Goal: Information Seeking & Learning: Check status

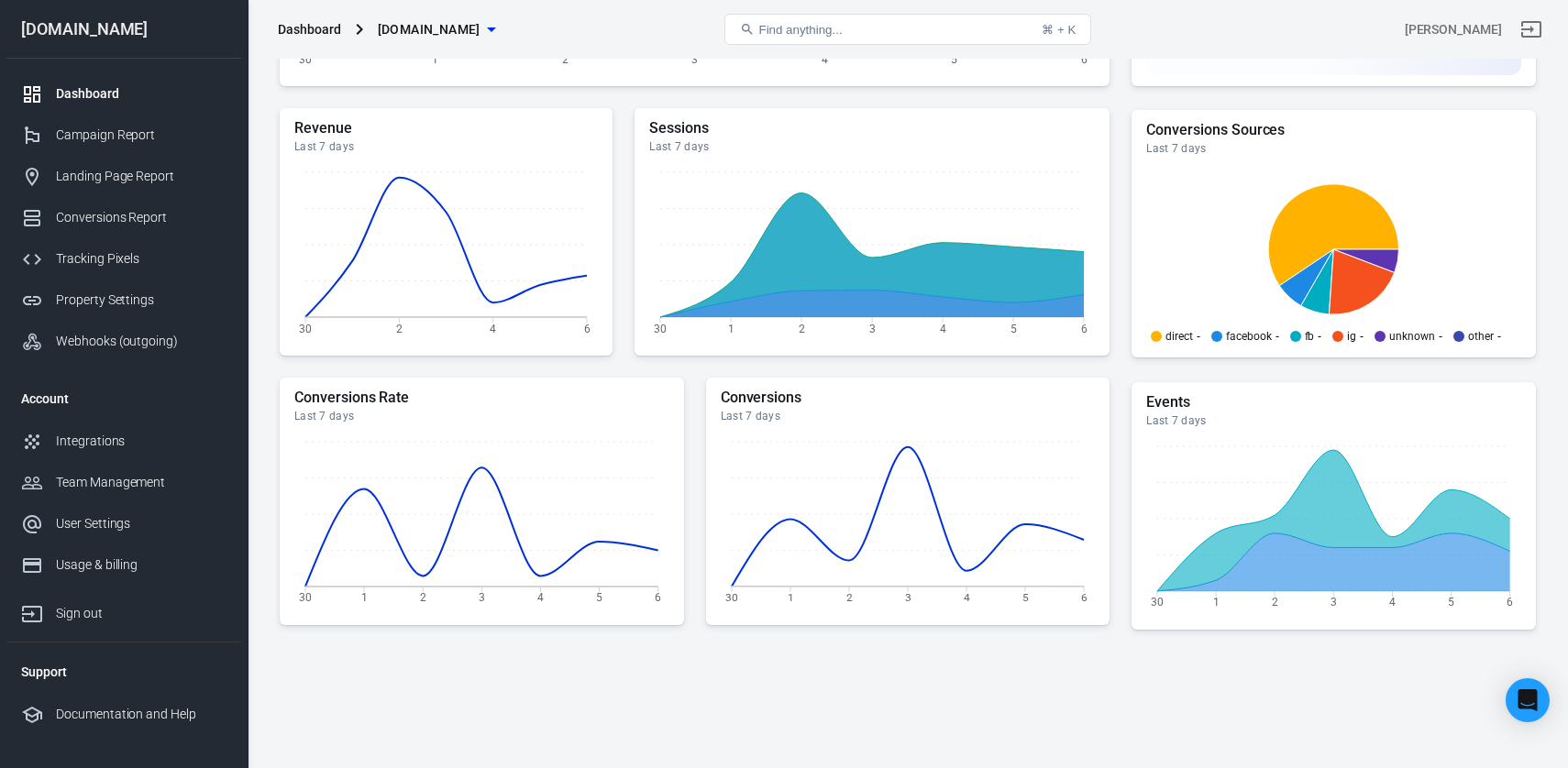
scroll to position [414, 0]
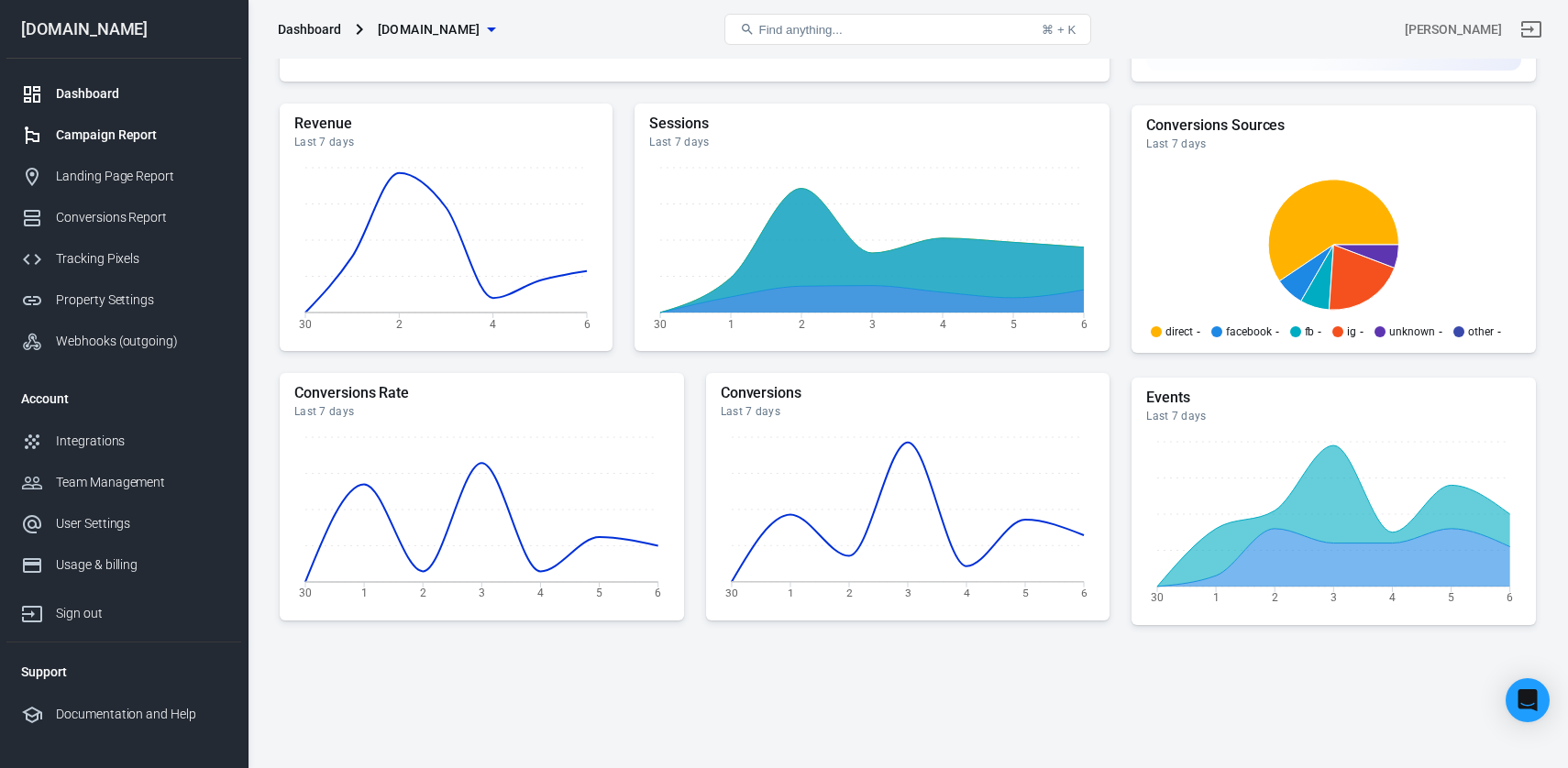
click at [118, 139] on div "Campaign Report" at bounding box center [141, 135] width 171 height 19
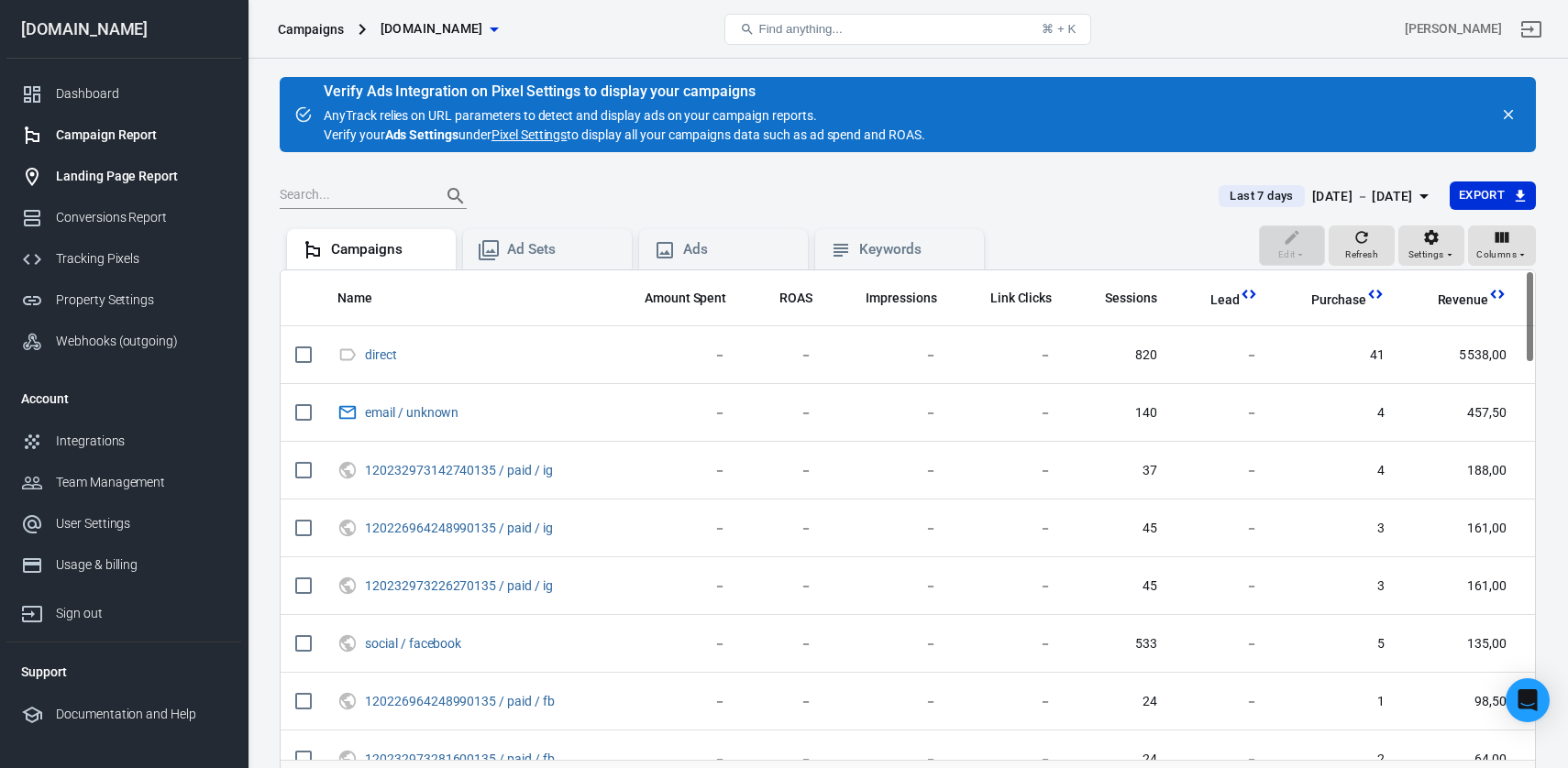
click at [74, 183] on div "Landing Page Report" at bounding box center [141, 176] width 171 height 19
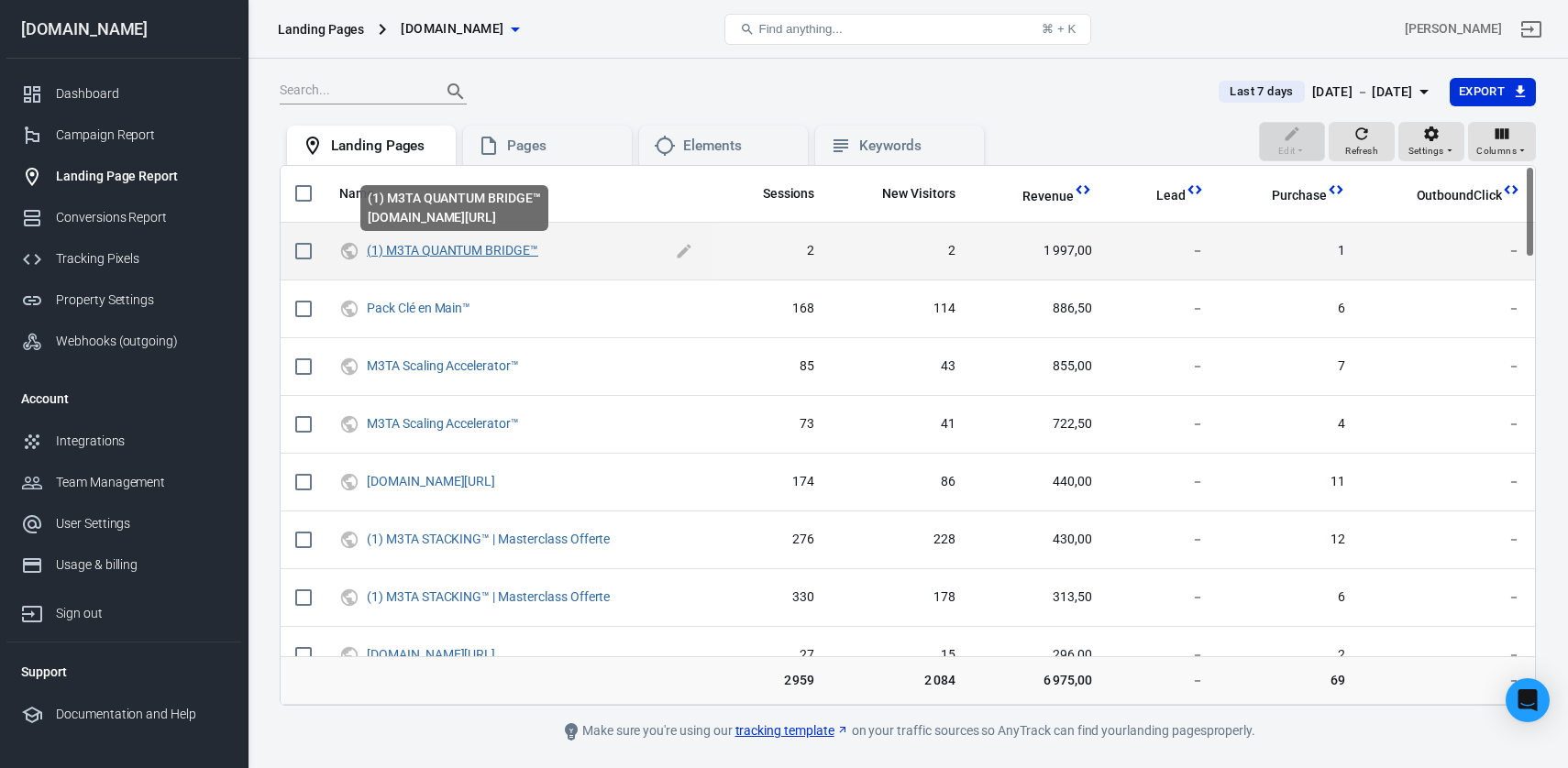
click at [486, 251] on link "(1) M3TA QUANTUM BRIDGE™" at bounding box center [452, 250] width 171 height 15
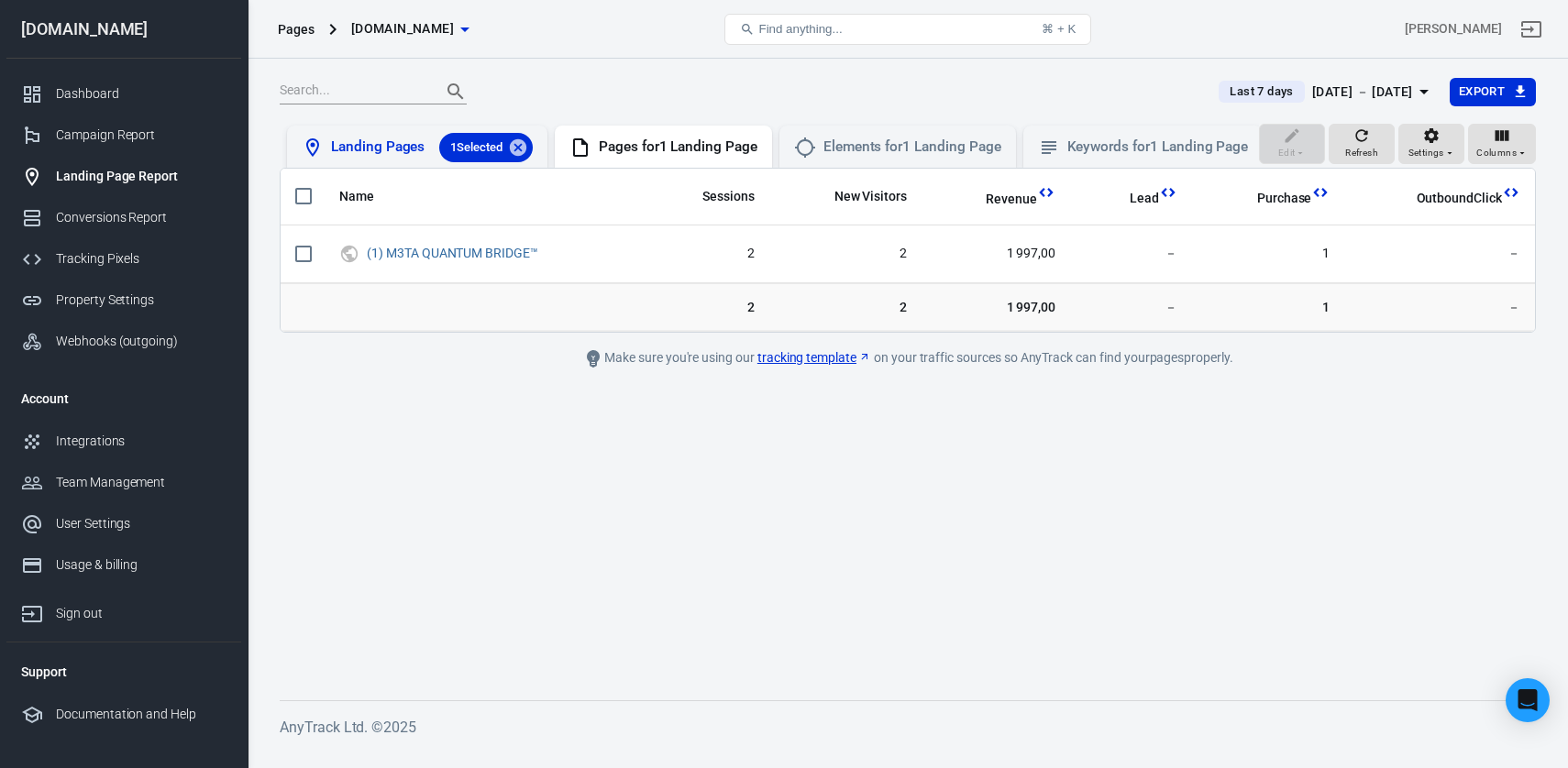
click at [370, 154] on div "Landing Pages 1 Selected" at bounding box center [432, 147] width 202 height 29
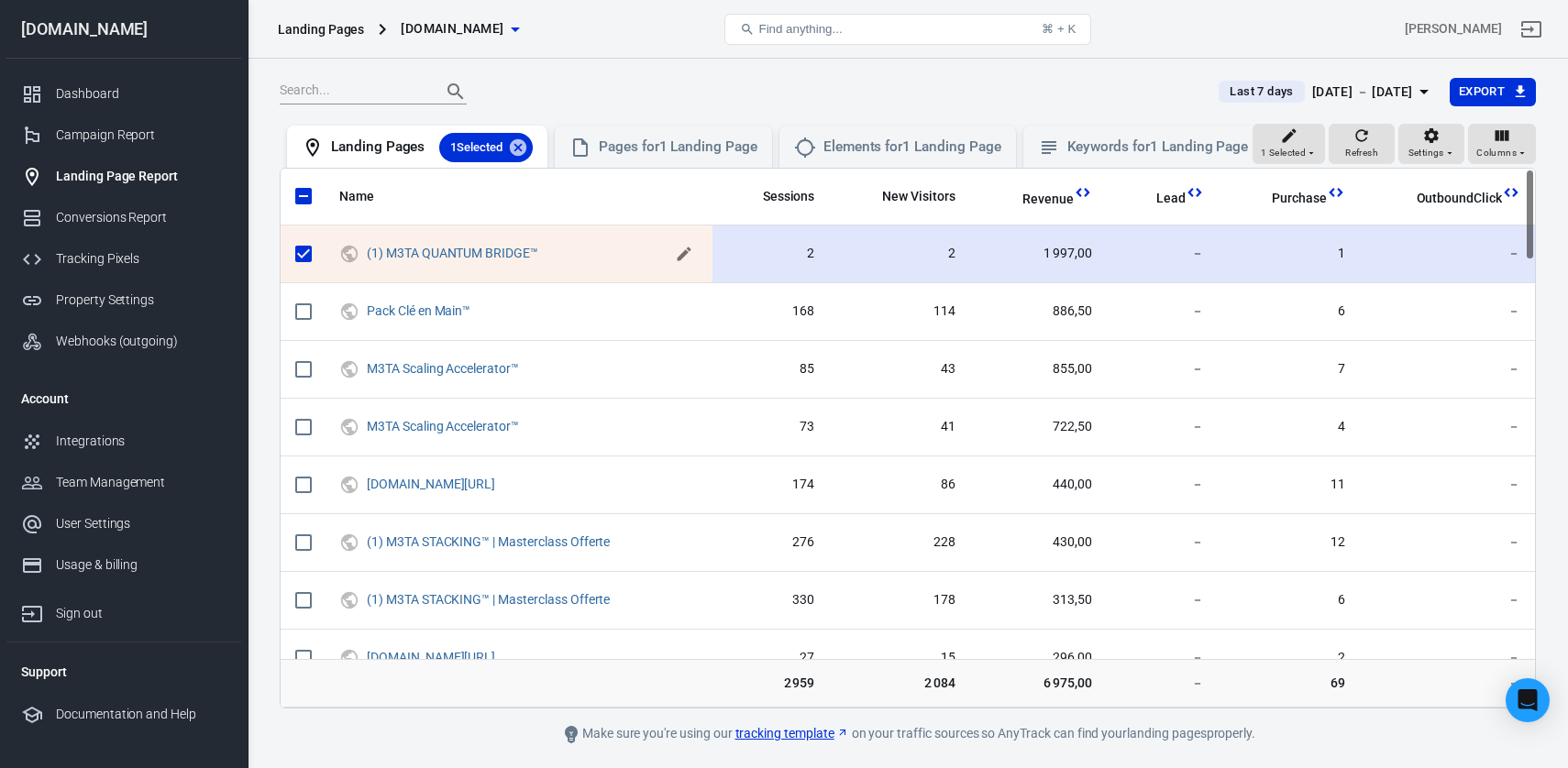
click at [688, 255] on icon "scrollable content" at bounding box center [684, 254] width 18 height 18
click at [672, 79] on div at bounding box center [738, 92] width 917 height 26
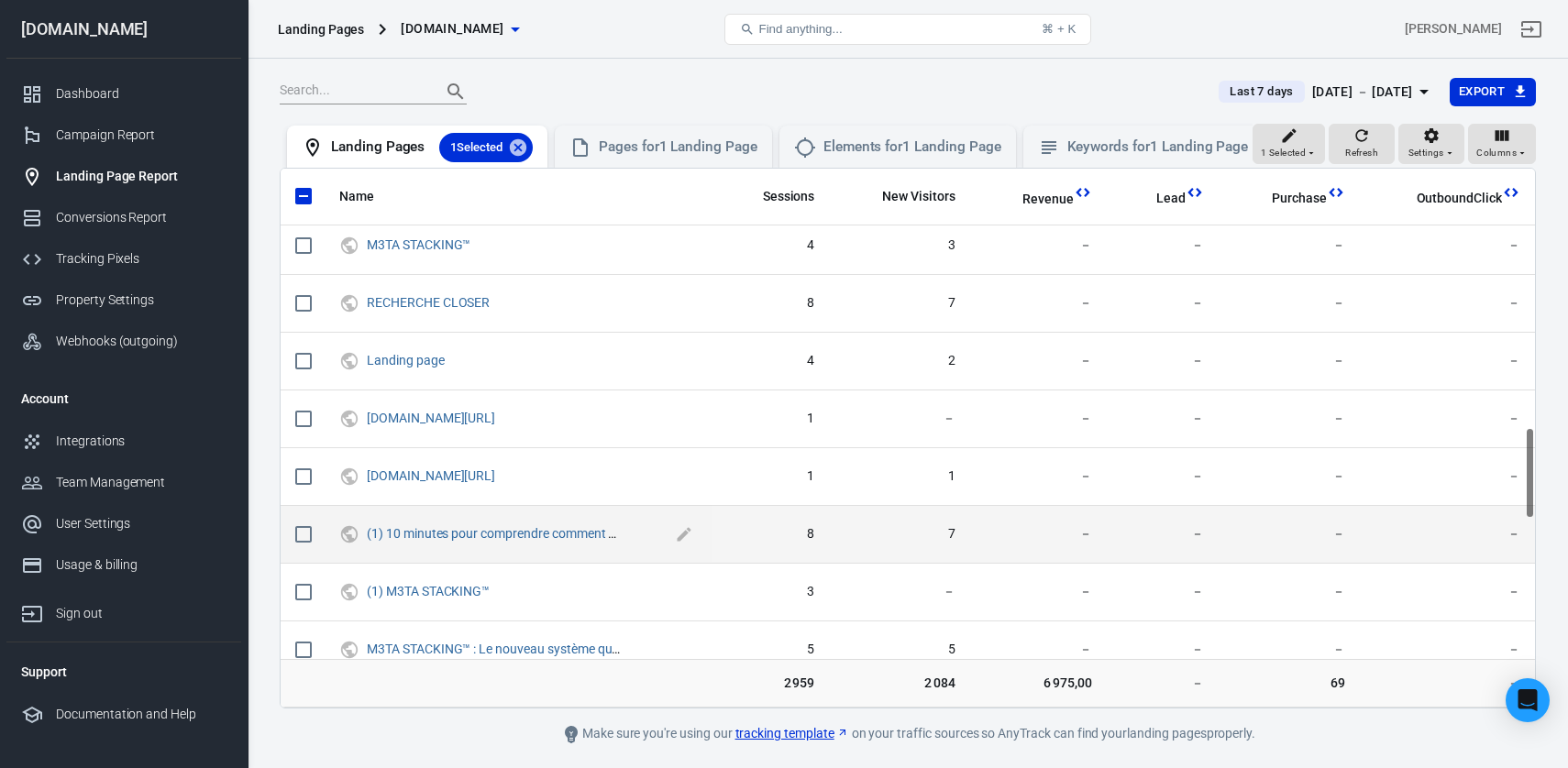
scroll to position [1519, 0]
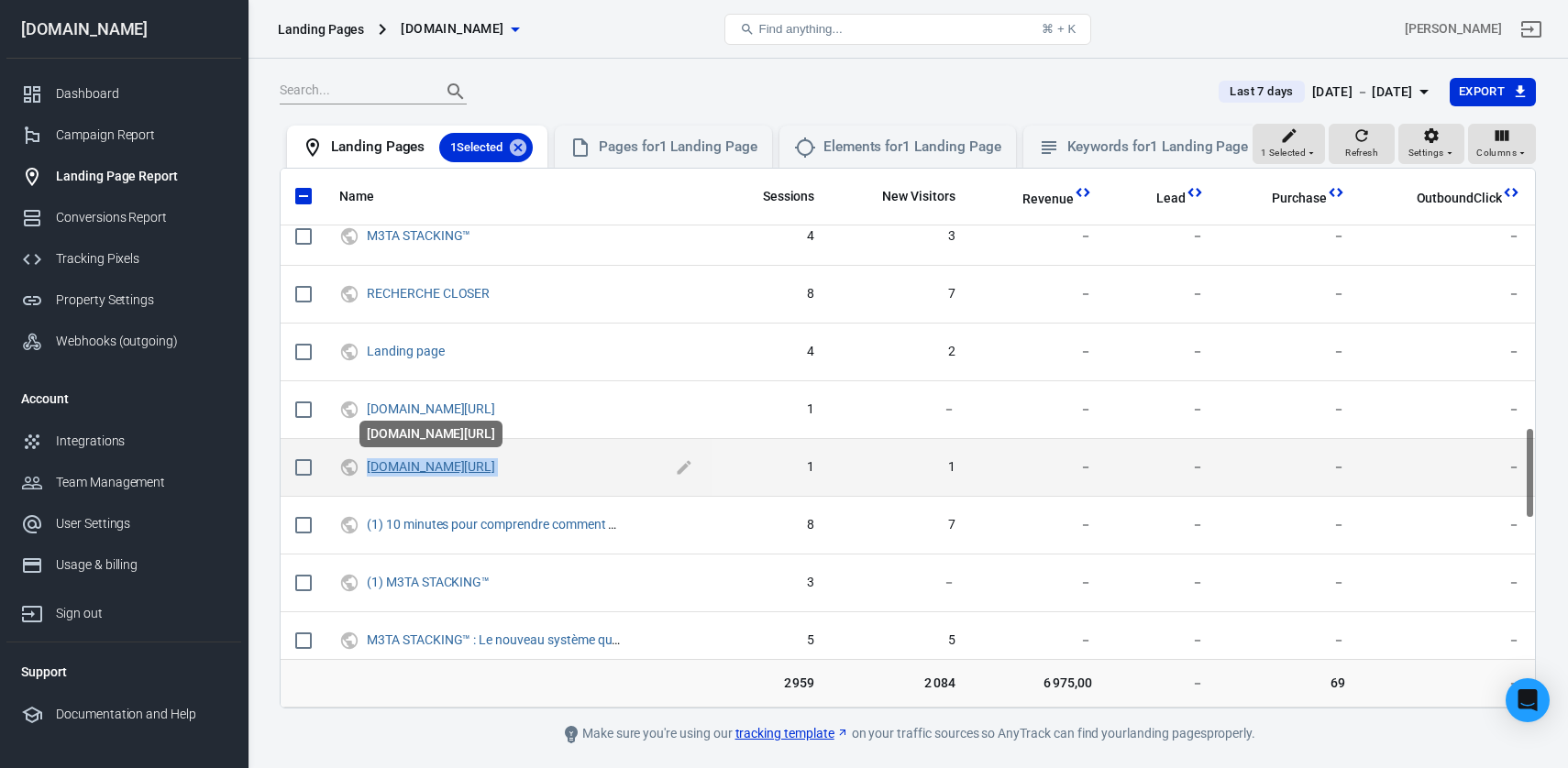
drag, startPoint x: 561, startPoint y: 462, endPoint x: 370, endPoint y: 467, distance: 190.8
click at [370, 467] on span "[DOMAIN_NAME][URL]" at bounding box center [519, 467] width 304 height 18
copy span "[DOMAIN_NAME][URL]"
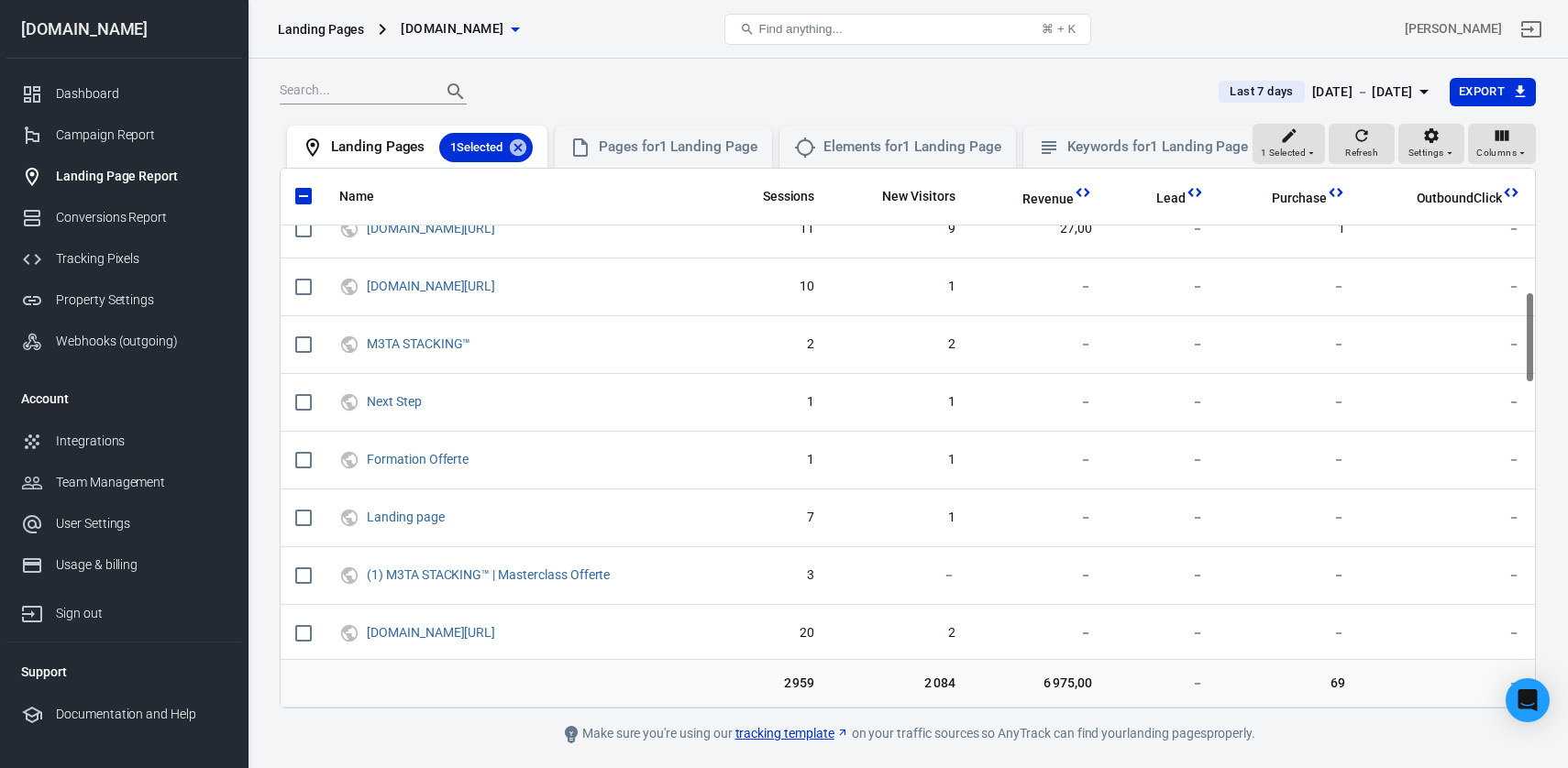
scroll to position [0, 0]
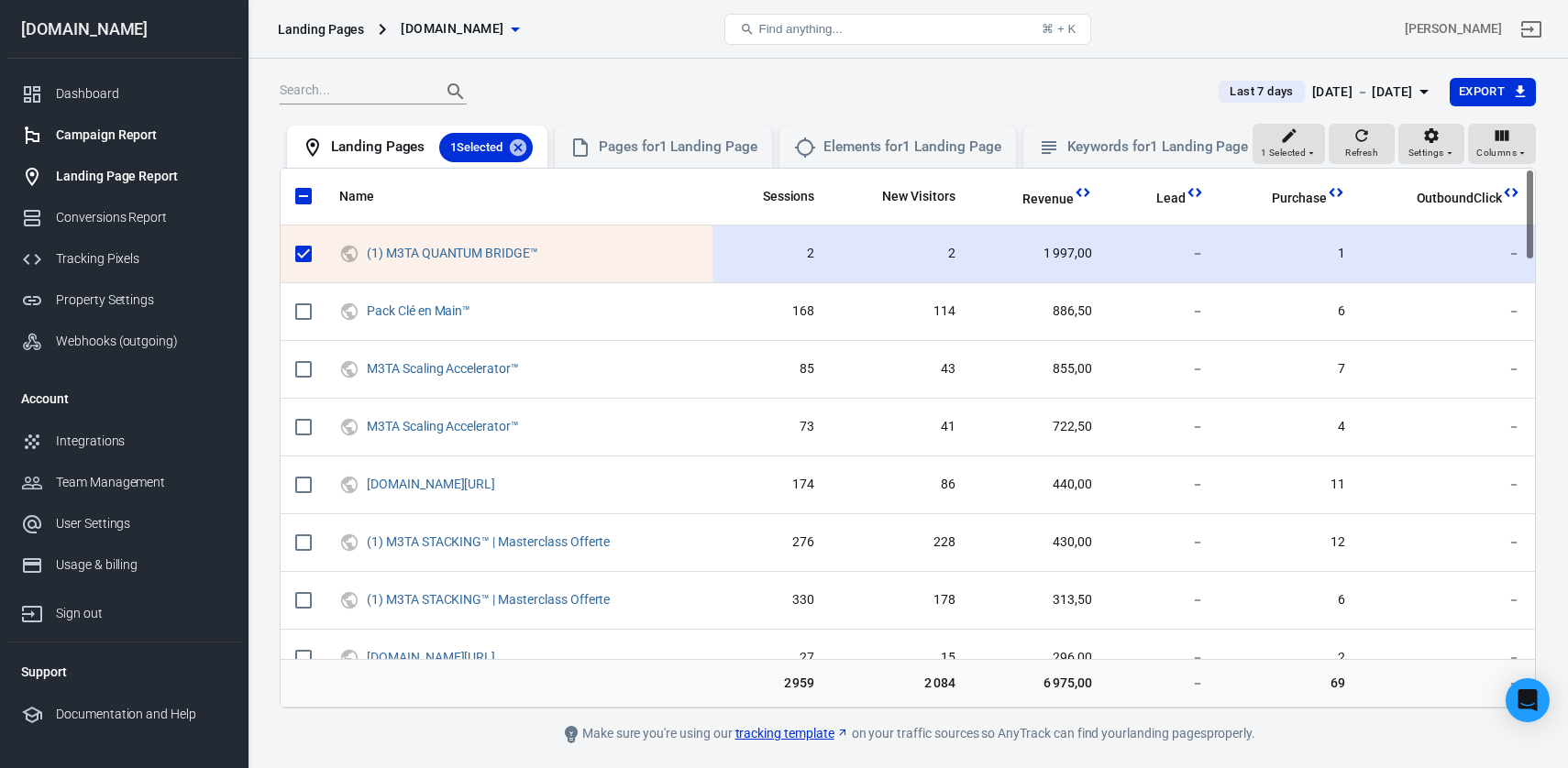
click at [133, 134] on div "Campaign Report" at bounding box center [141, 135] width 171 height 19
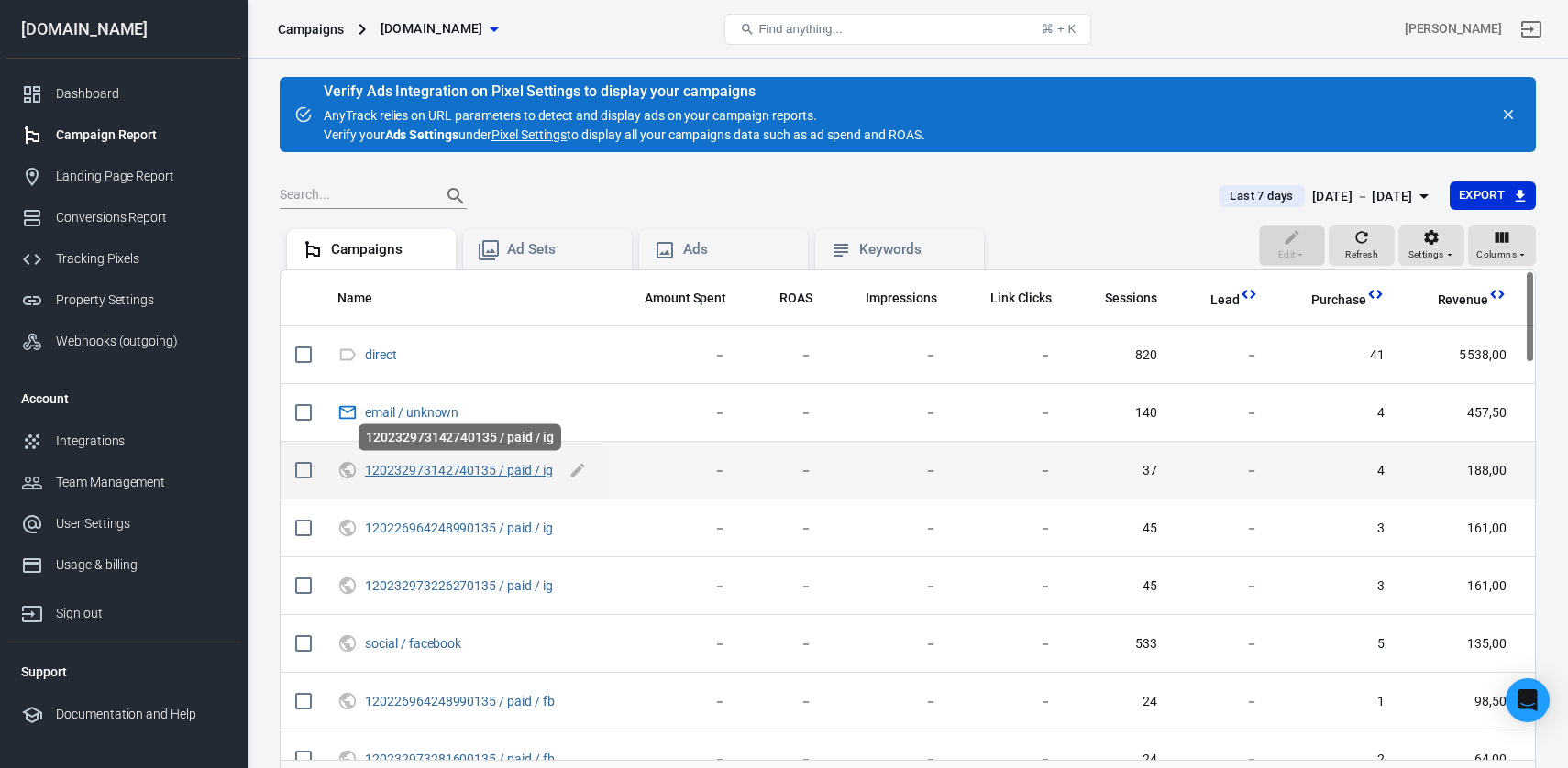
click at [419, 469] on link "120232973142740135 / paid / ig" at bounding box center [459, 470] width 188 height 15
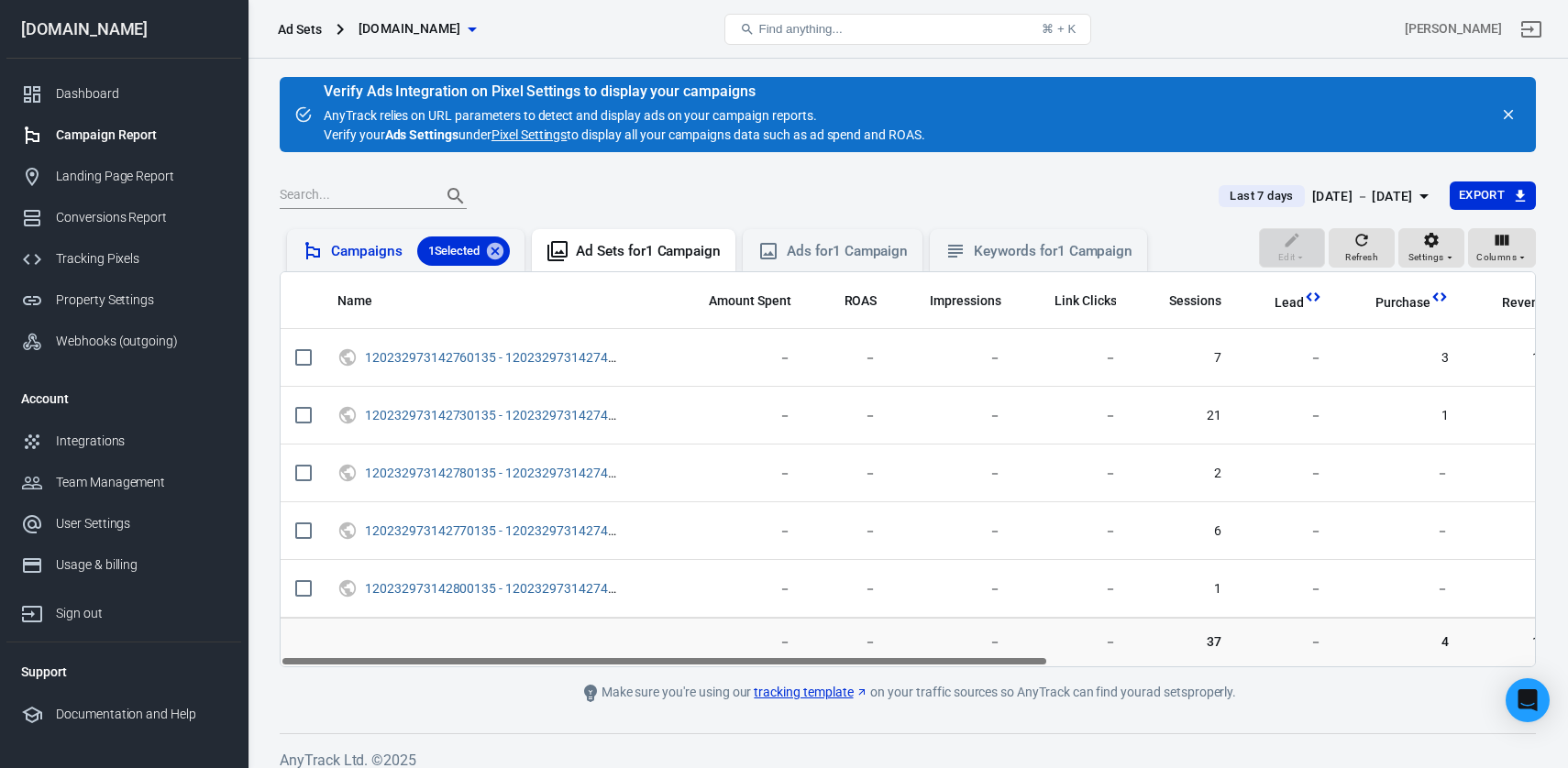
click at [381, 249] on div "Campaigns 1 Selected" at bounding box center [420, 251] width 179 height 29
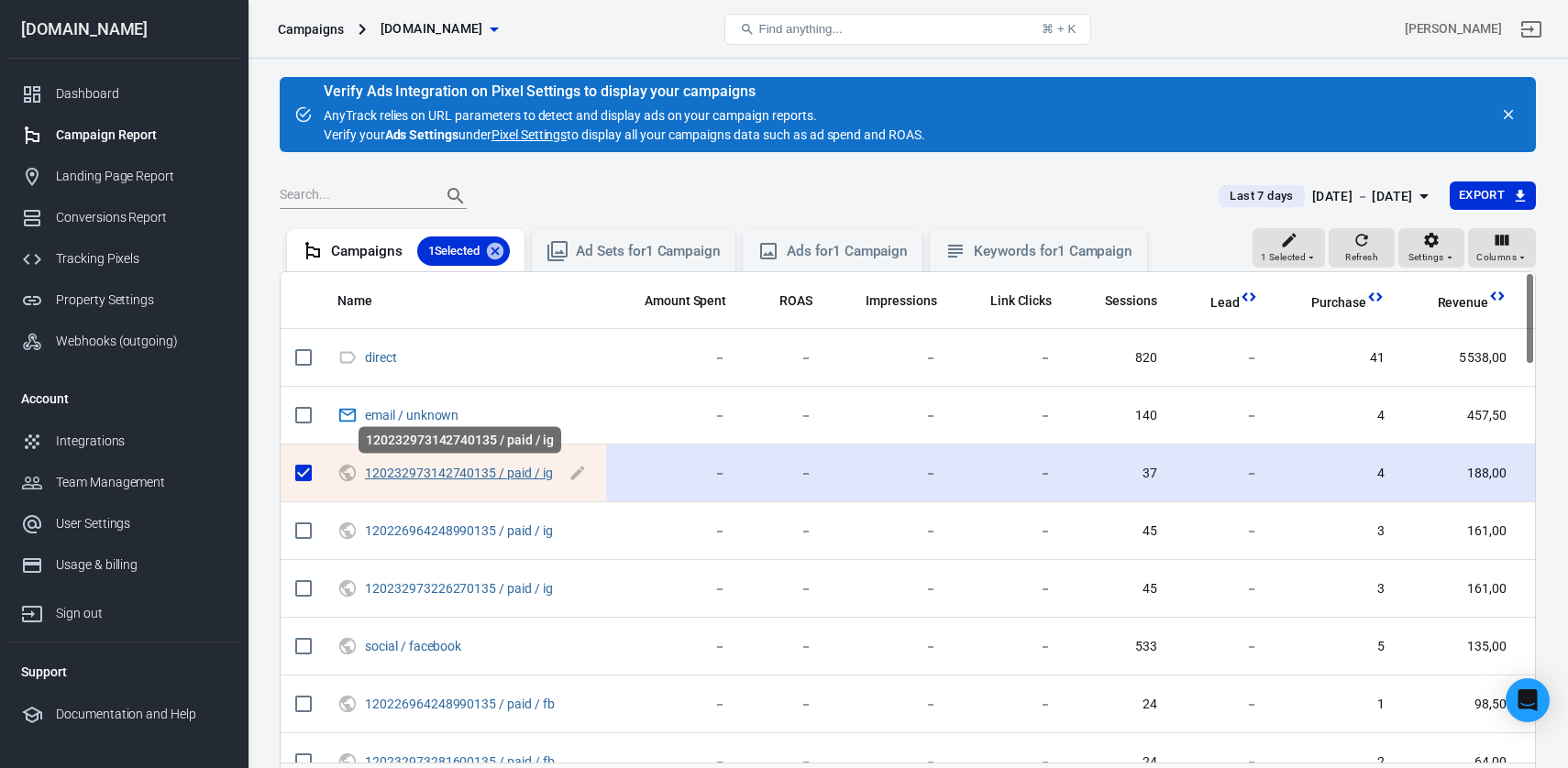
click at [454, 471] on link "120232973142740135 / paid / ig" at bounding box center [459, 473] width 188 height 15
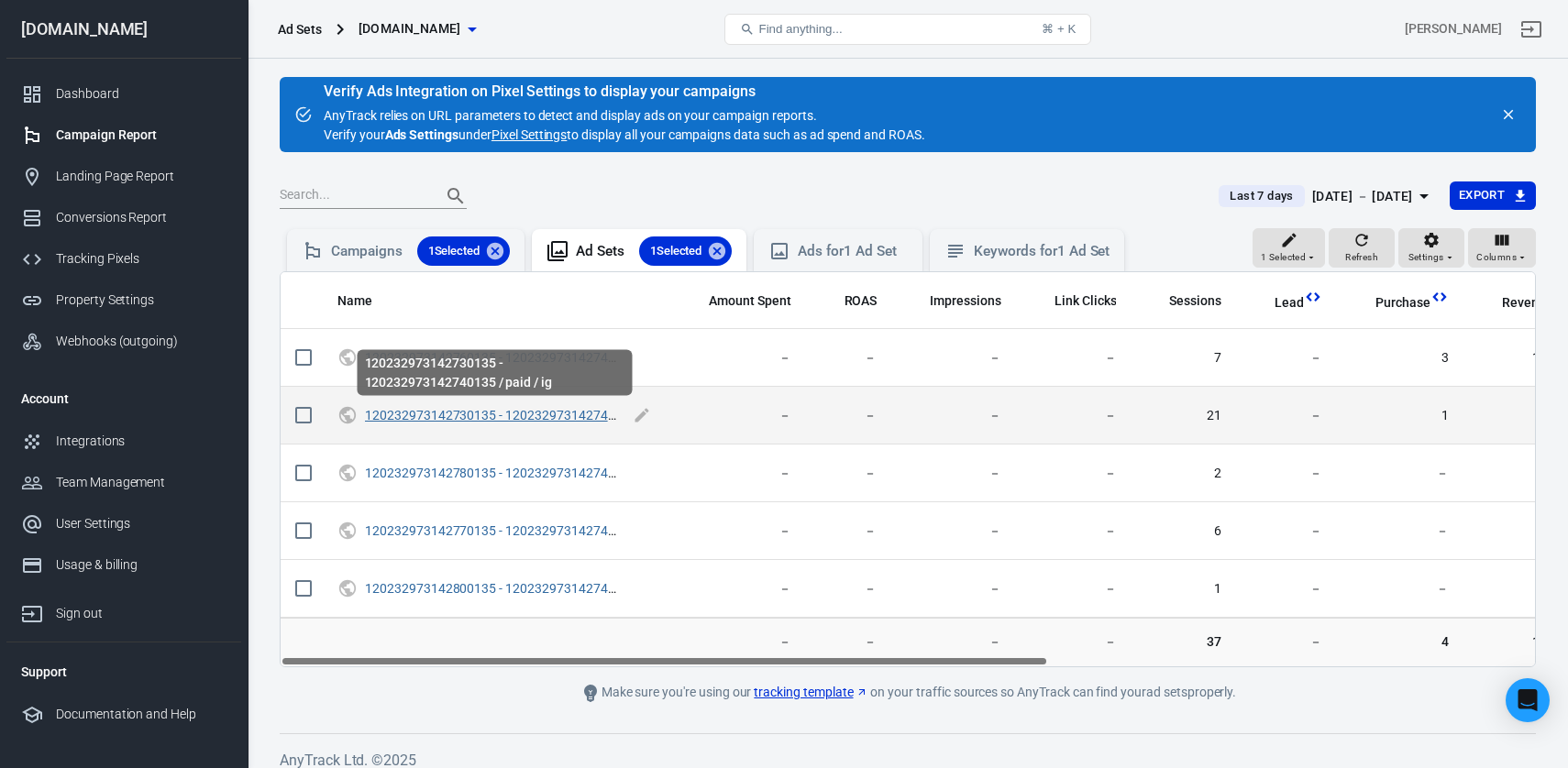
click at [443, 421] on link "120232973142730135 - 120232973142740135 / paid / ig" at bounding box center [529, 415] width 328 height 15
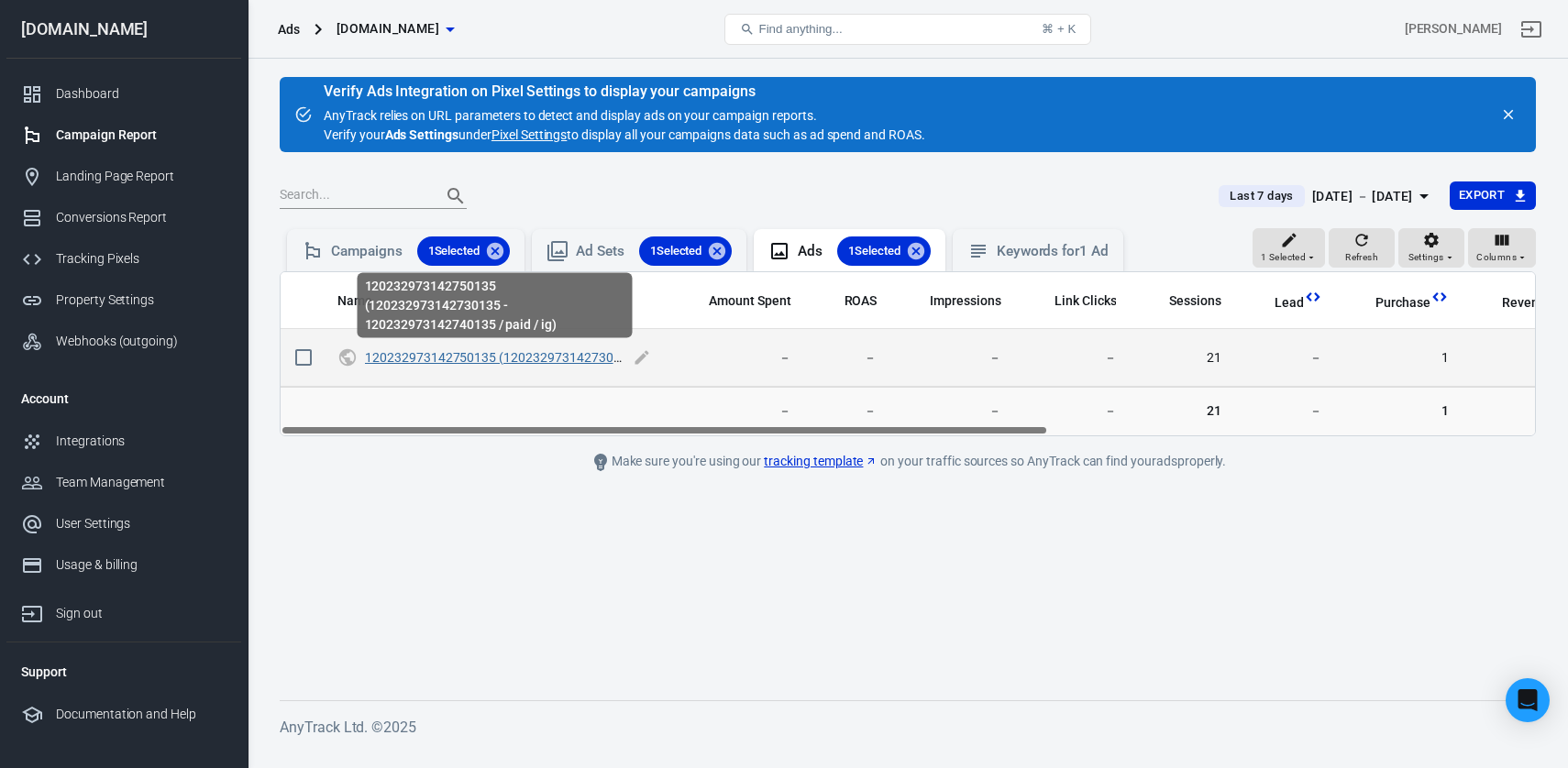
click at [546, 359] on link "120232973142750135 (120232973142730135 - 120232973142740135 / paid / ig)" at bounding box center [600, 357] width 471 height 15
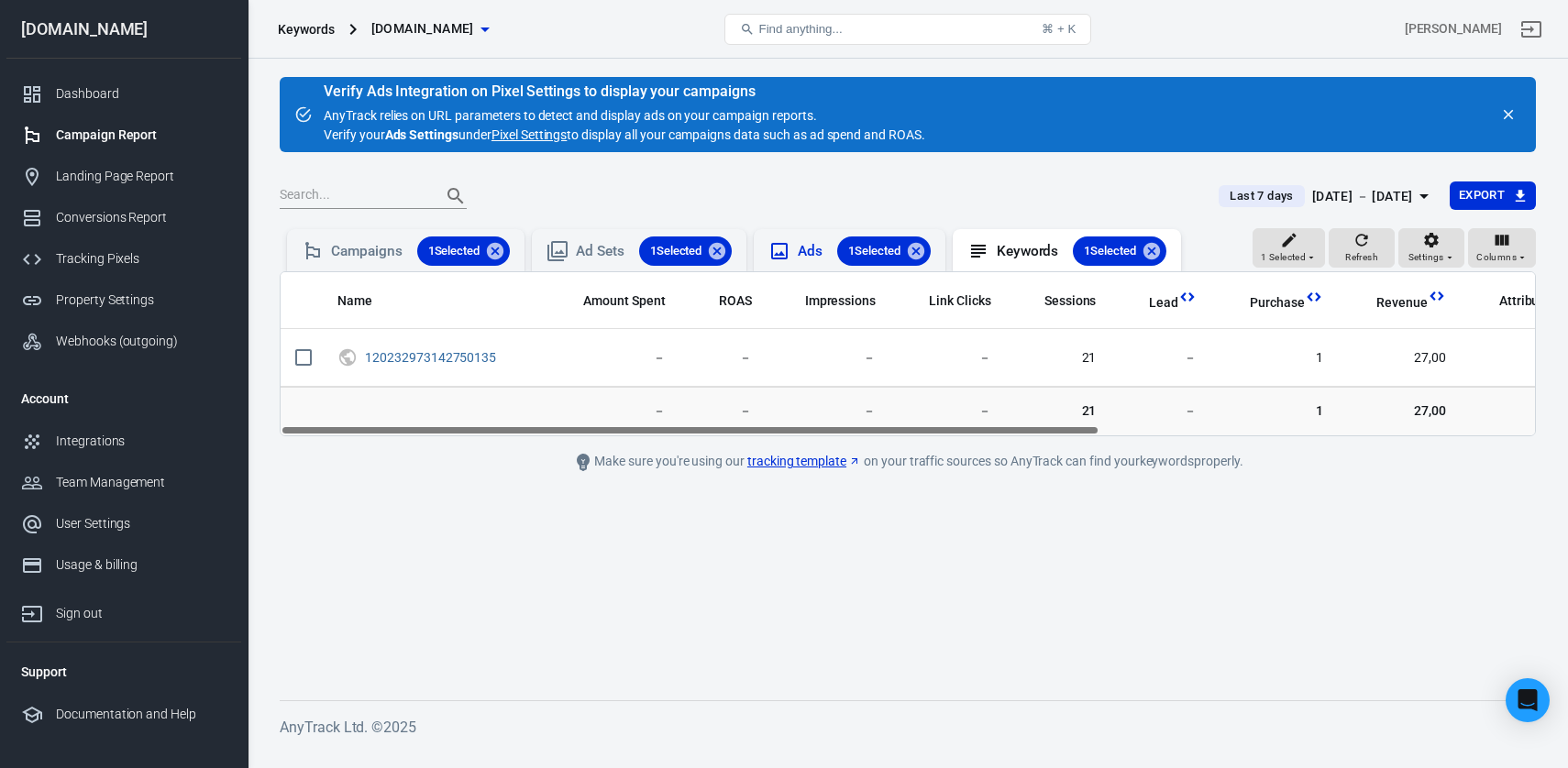
click at [817, 257] on div "Ads 1 Selected" at bounding box center [864, 251] width 132 height 29
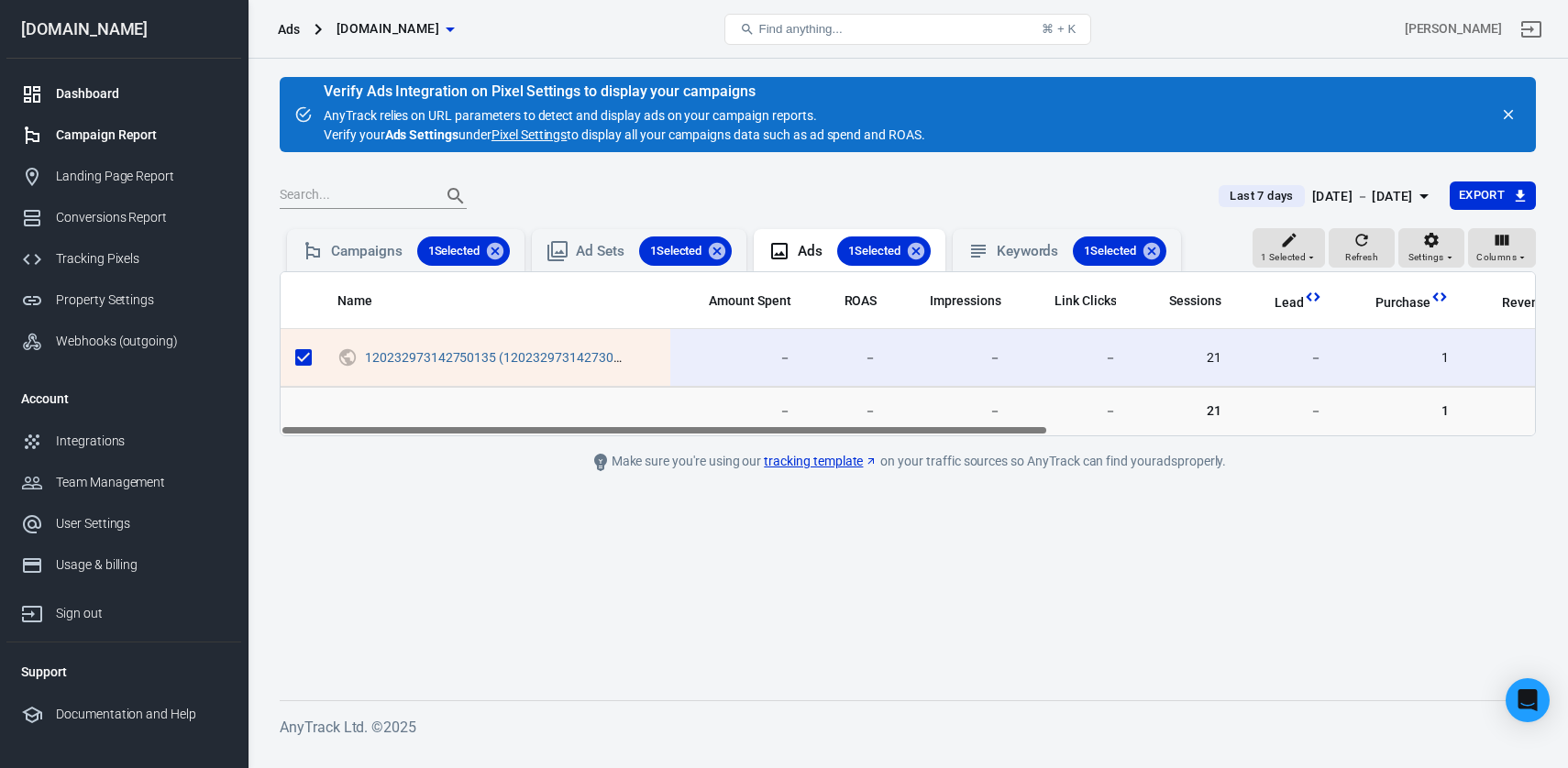
click at [88, 90] on div "Dashboard" at bounding box center [141, 93] width 171 height 19
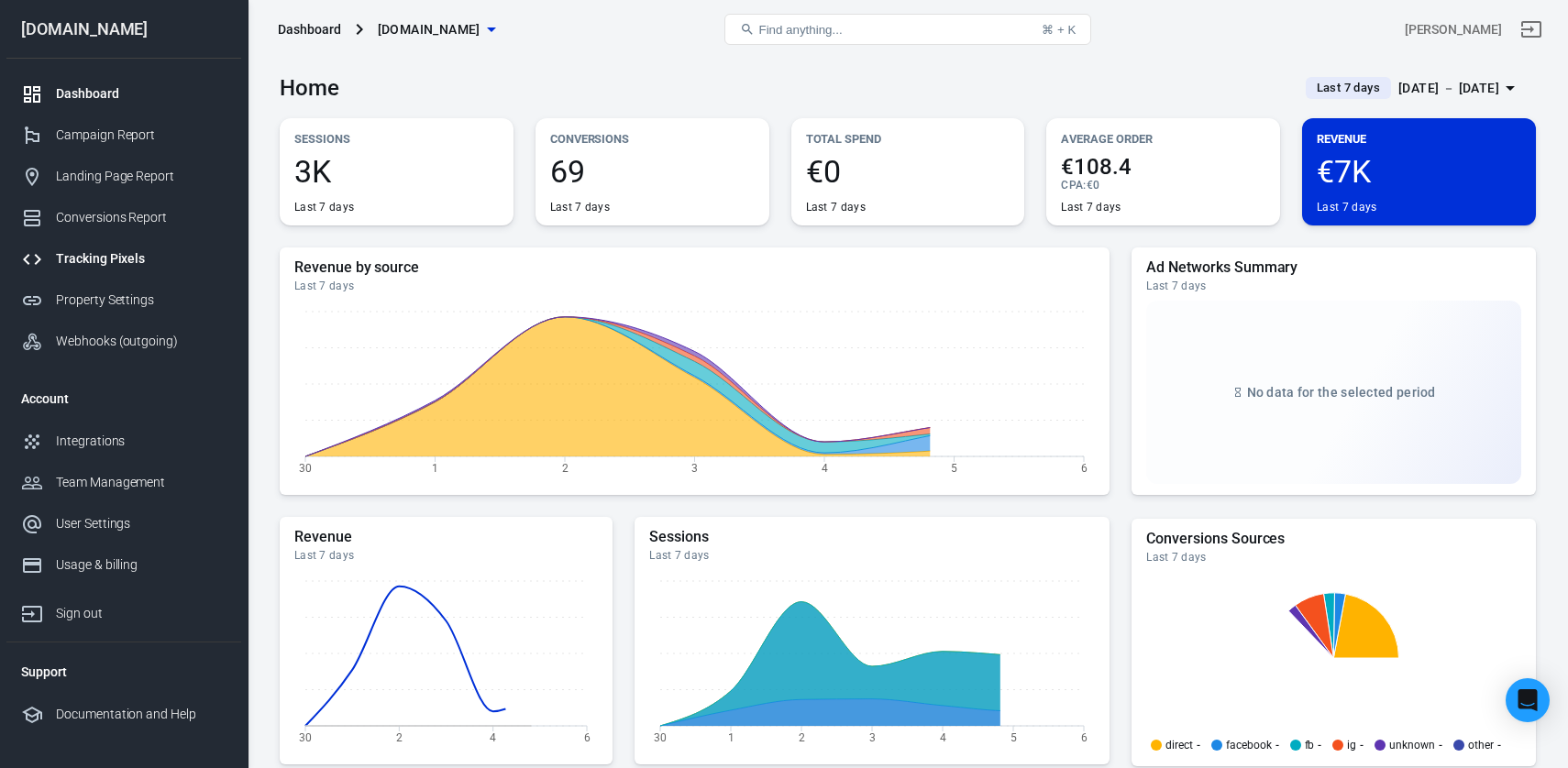
click at [119, 260] on div "Tracking Pixels" at bounding box center [141, 258] width 171 height 19
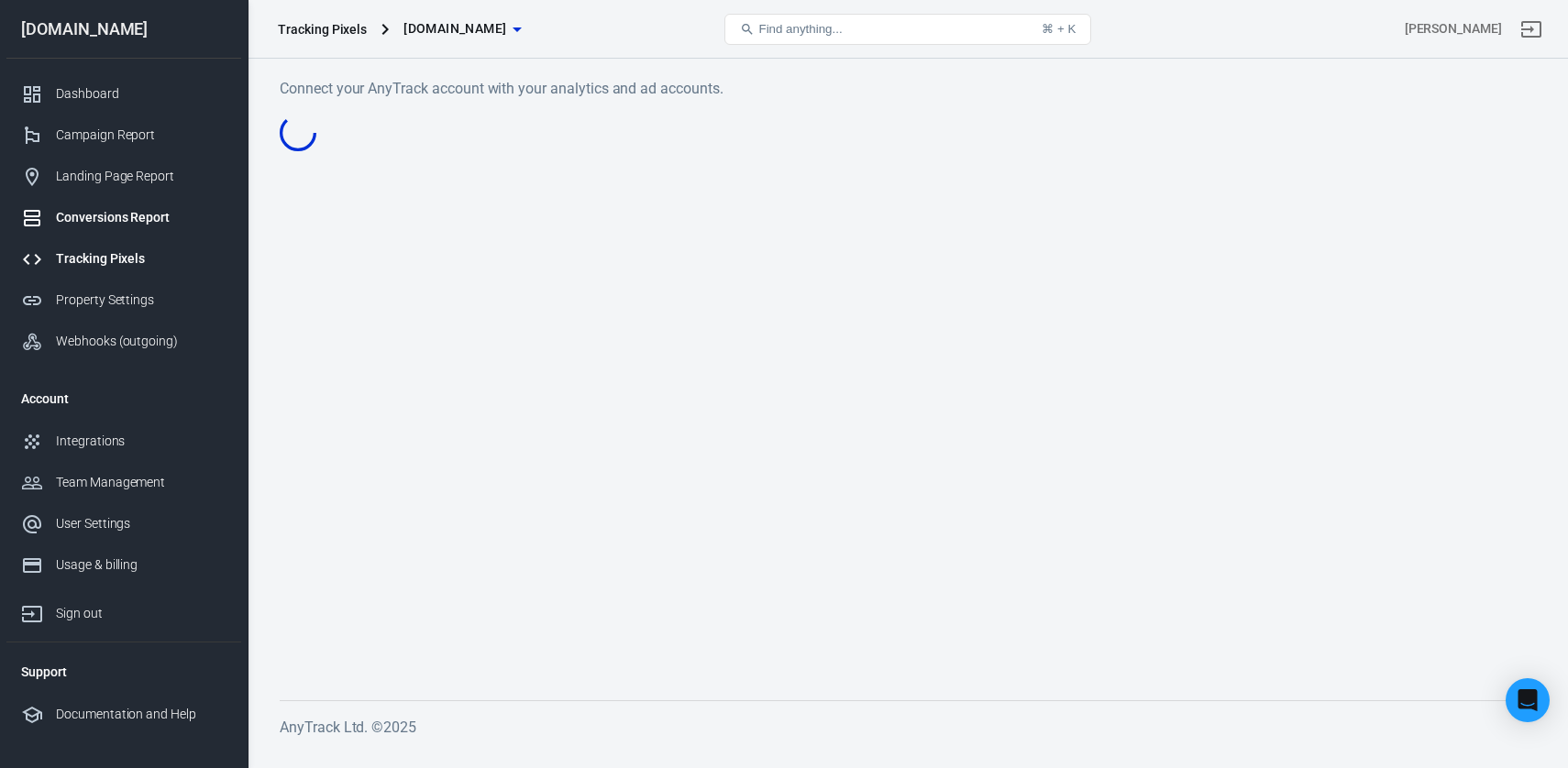
click at [125, 219] on div "Conversions Report" at bounding box center [141, 217] width 171 height 19
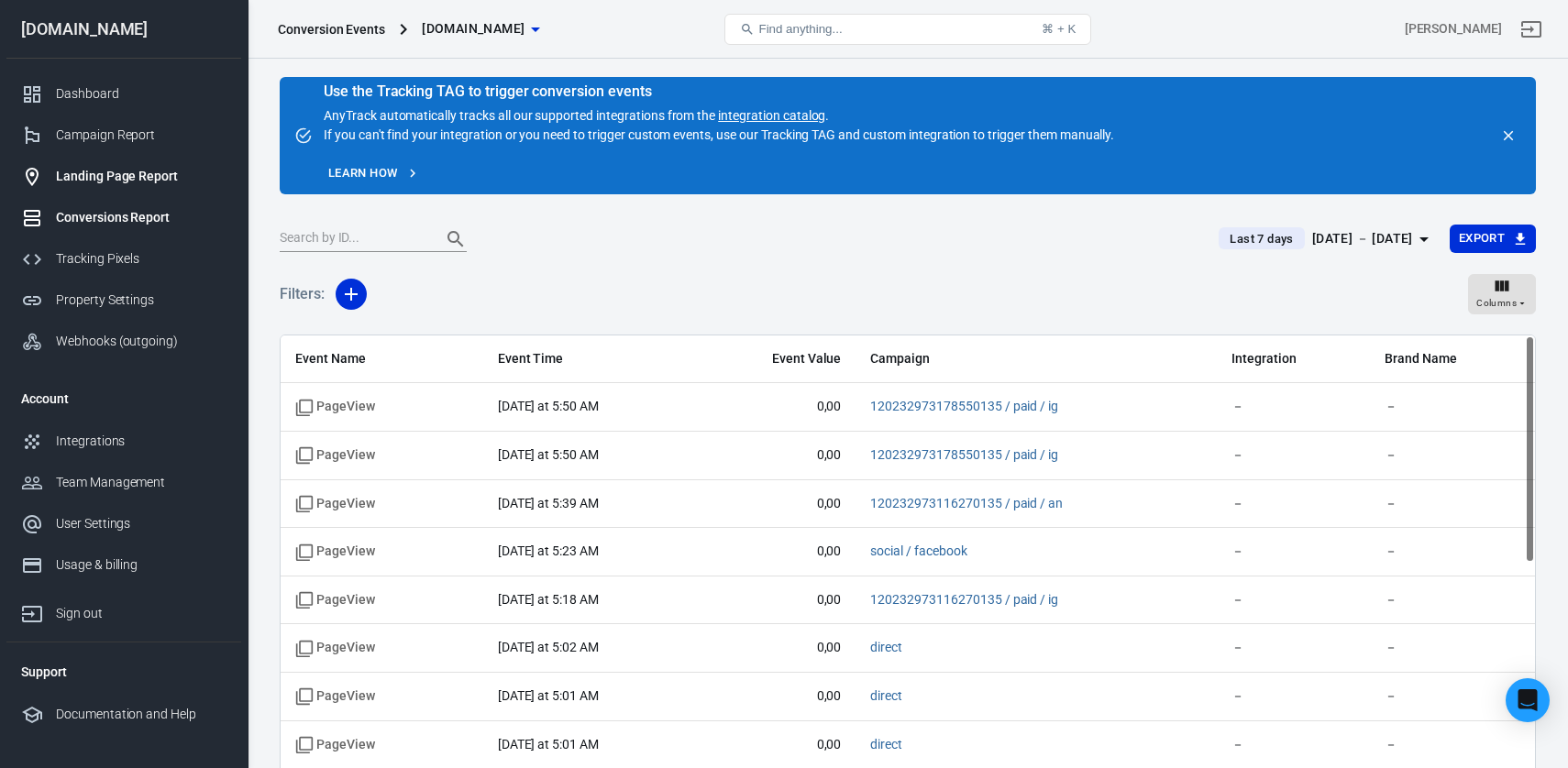
click at [106, 190] on link "Landing Page Report" at bounding box center [123, 176] width 235 height 41
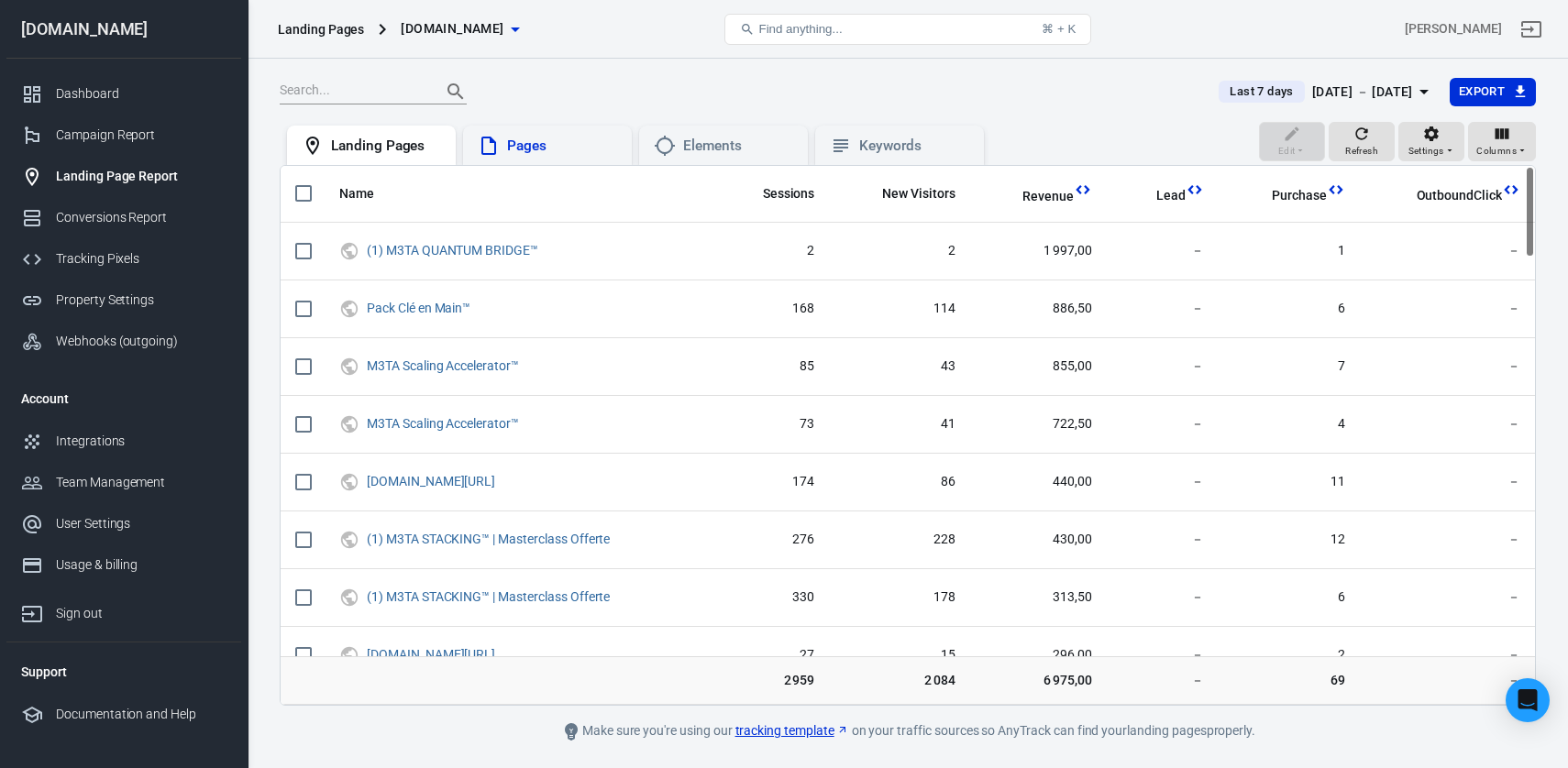
click at [580, 150] on div "Pages" at bounding box center [562, 146] width 110 height 19
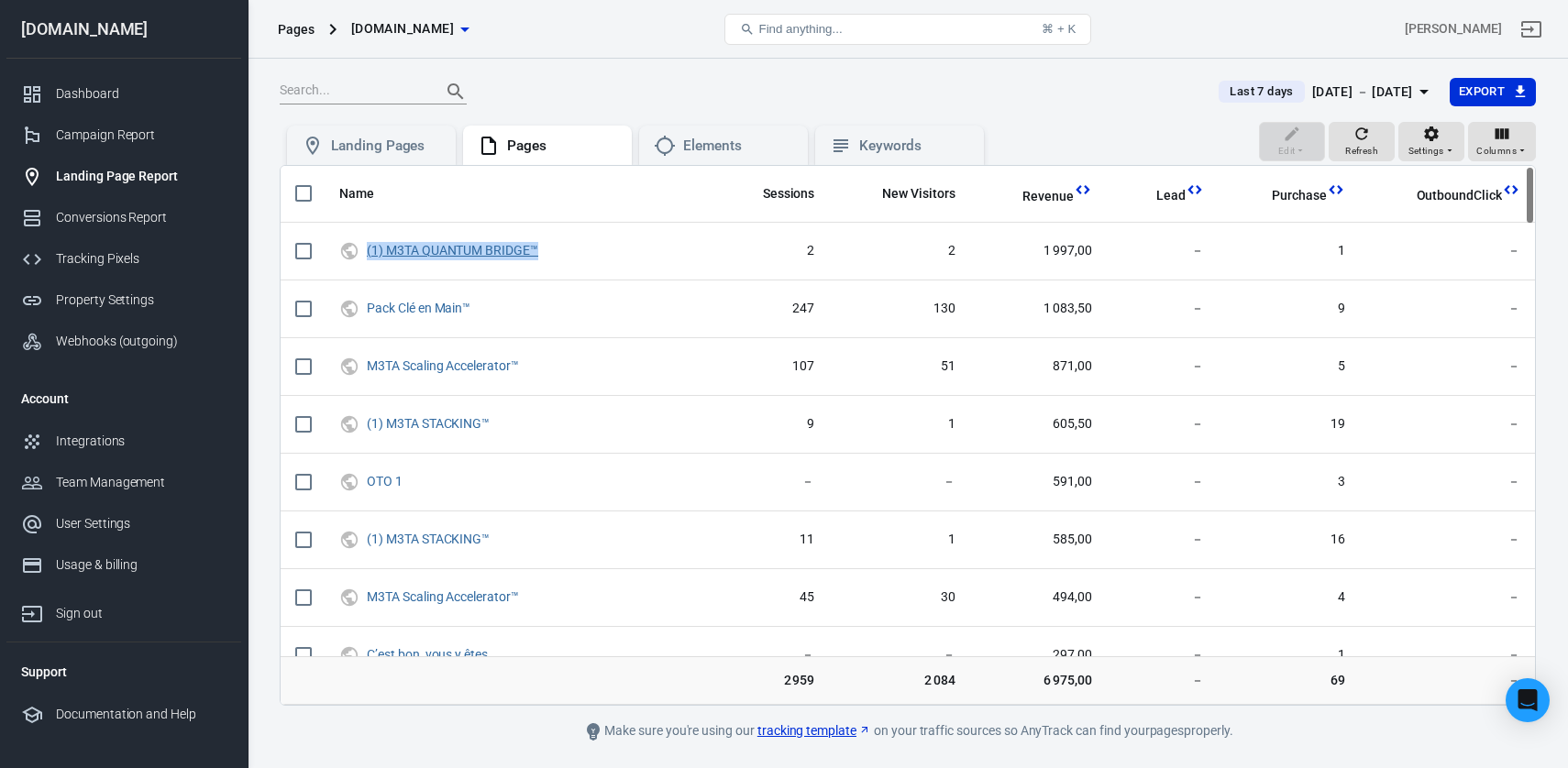
drag, startPoint x: 441, startPoint y: 257, endPoint x: 510, endPoint y: 219, distance: 78.4
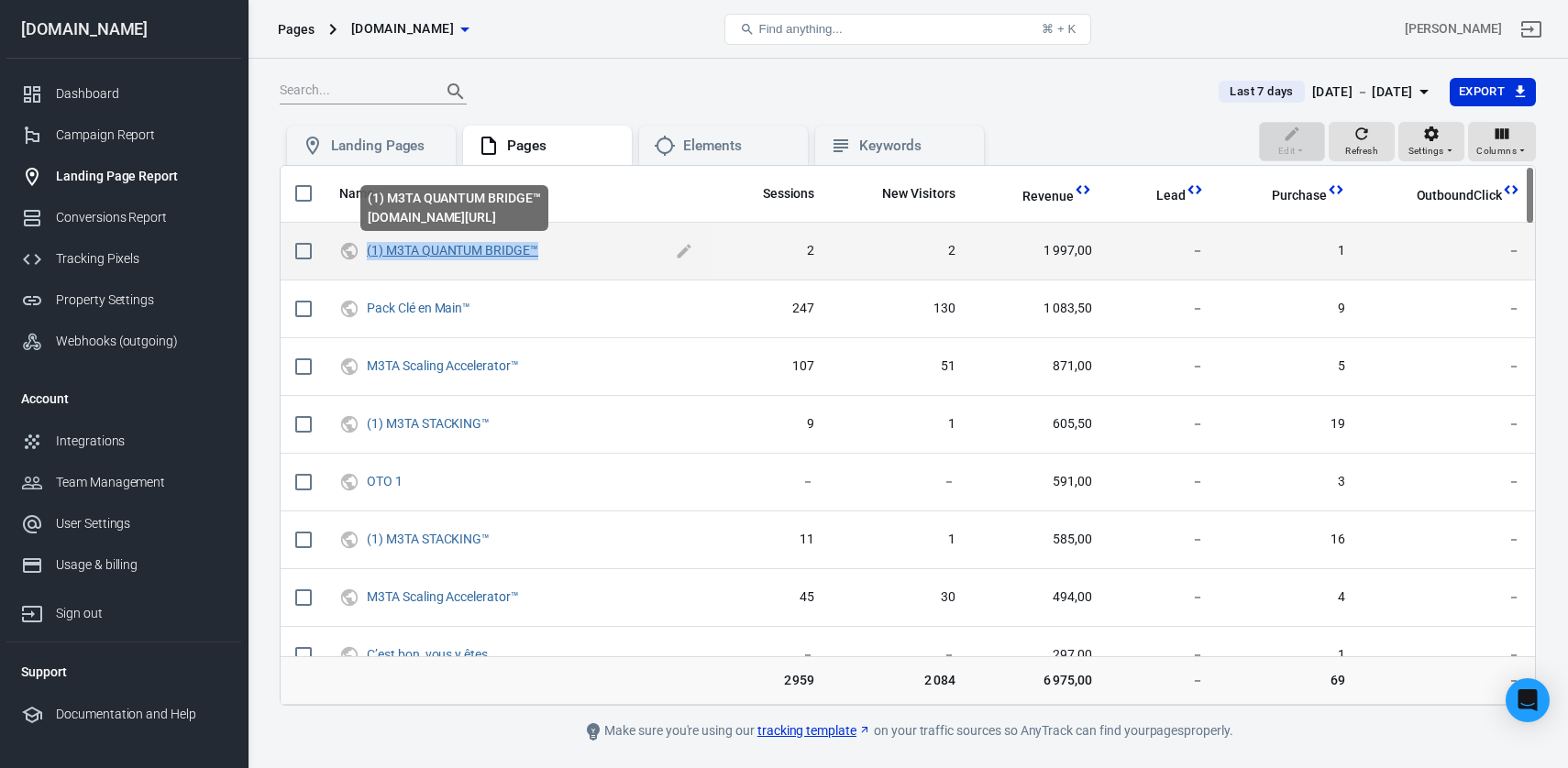
click at [438, 250] on link "(1) M3TA QUANTUM BRIDGE™" at bounding box center [452, 250] width 171 height 15
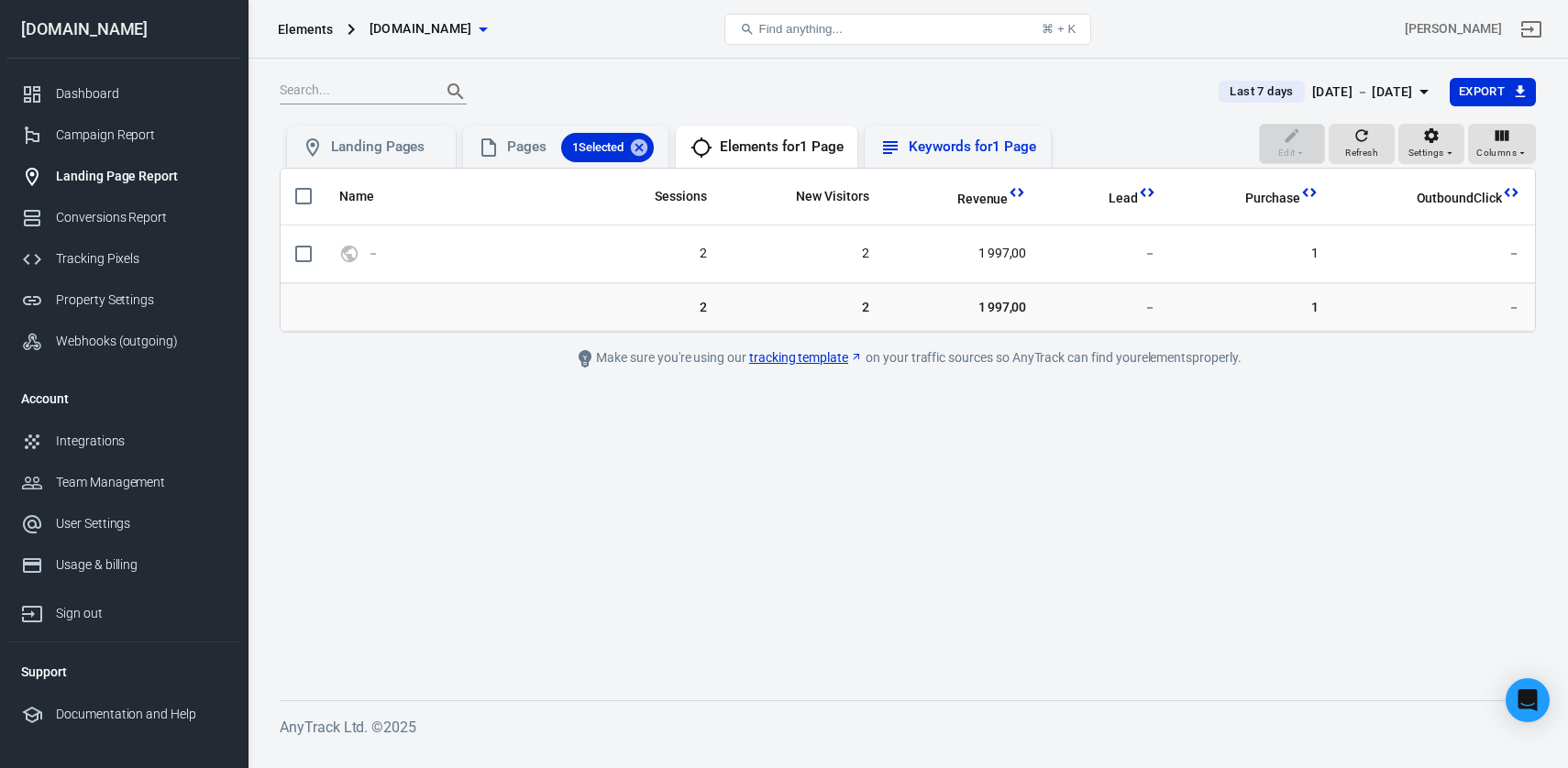
click at [964, 150] on div "Keywords for 1 Page" at bounding box center [972, 147] width 127 height 19
click at [545, 143] on div "Pages 1 Selected" at bounding box center [580, 147] width 147 height 29
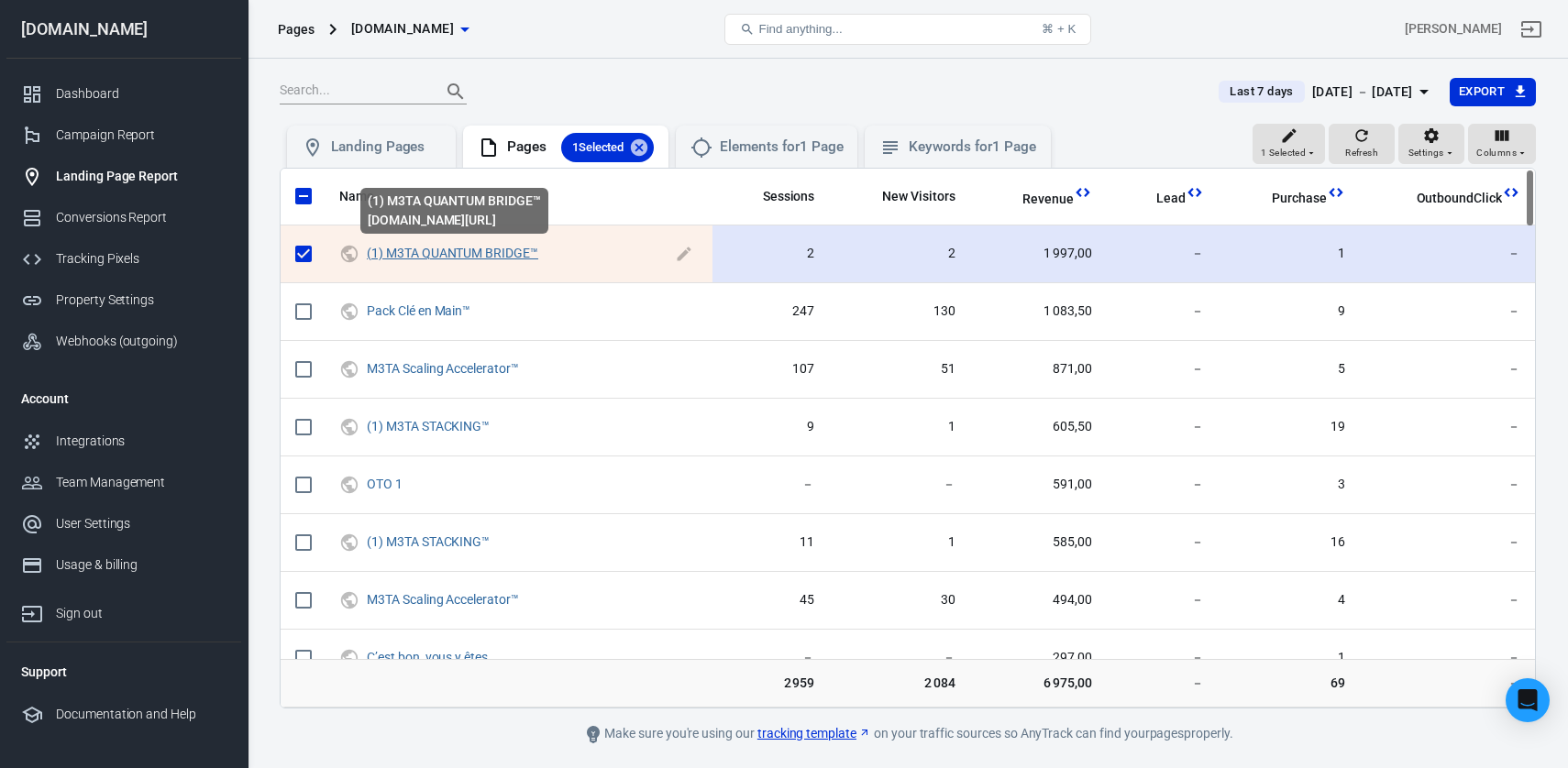
click at [446, 260] on link "(1) M3TA QUANTUM BRIDGE™" at bounding box center [452, 253] width 171 height 15
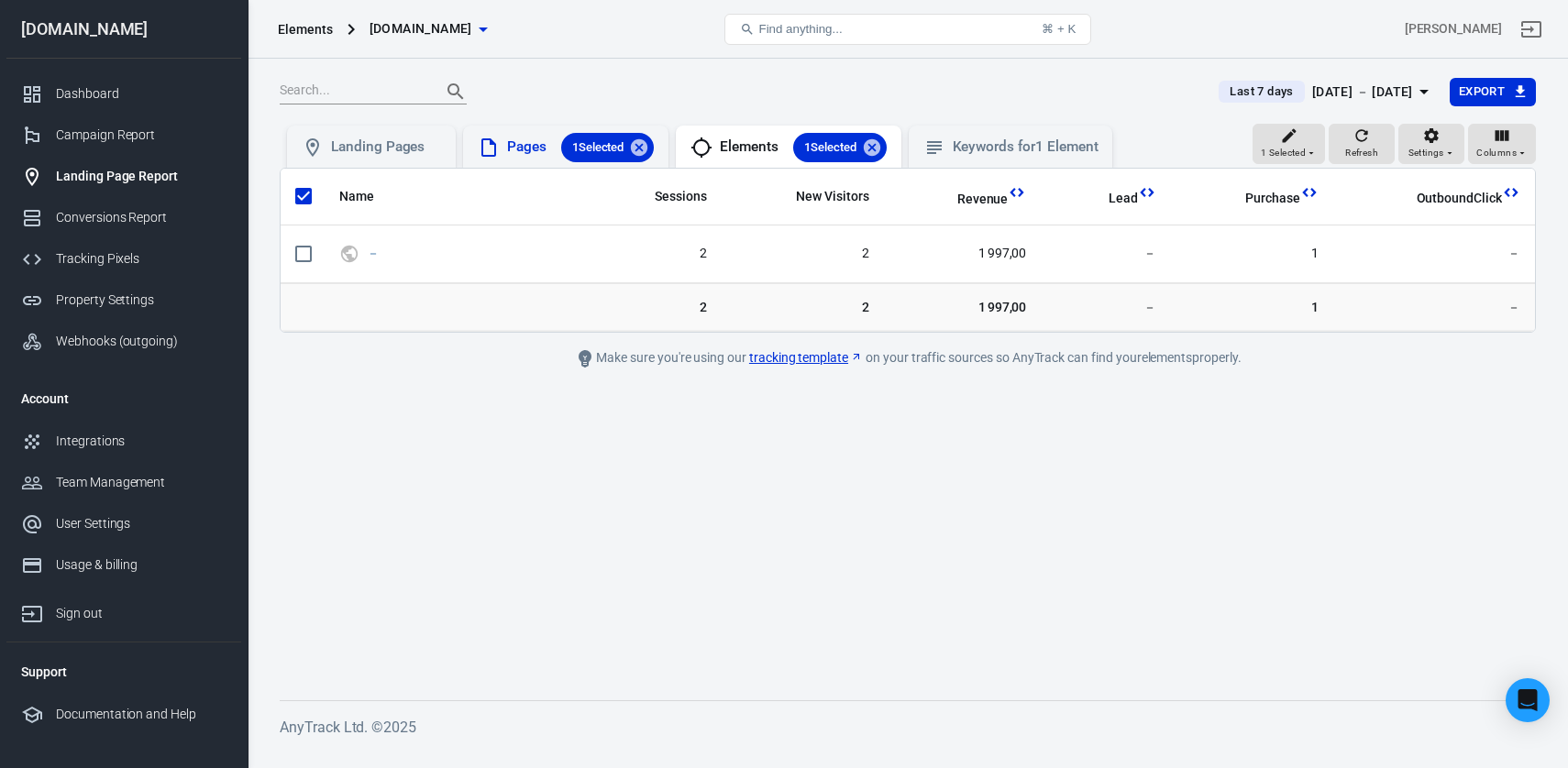
click at [525, 138] on div "Pages 1 Selected" at bounding box center [580, 147] width 147 height 29
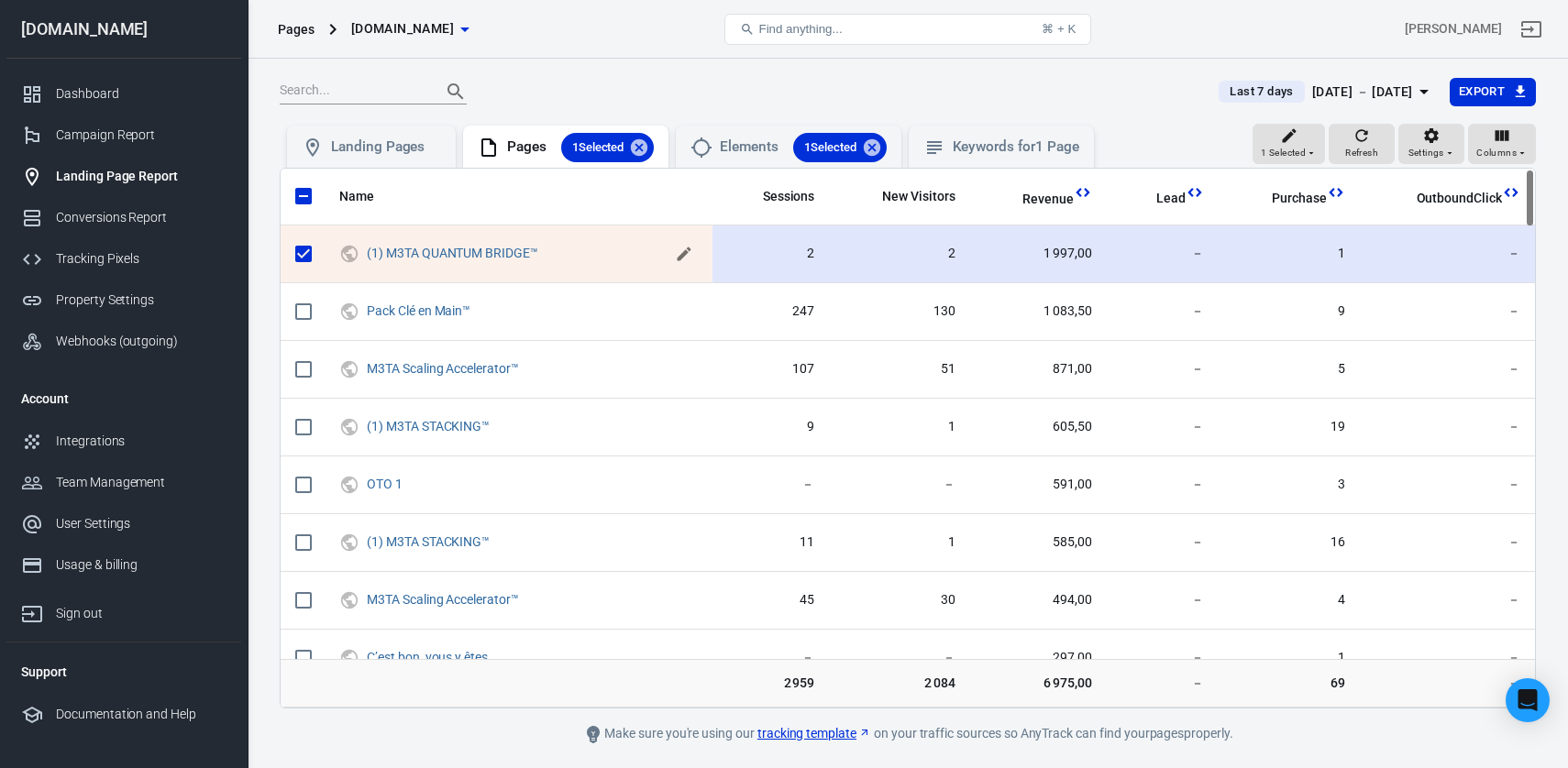
click at [676, 254] on button "scrollable content" at bounding box center [684, 254] width 28 height 28
click at [407, 142] on div "Landing Pages" at bounding box center [386, 147] width 110 height 19
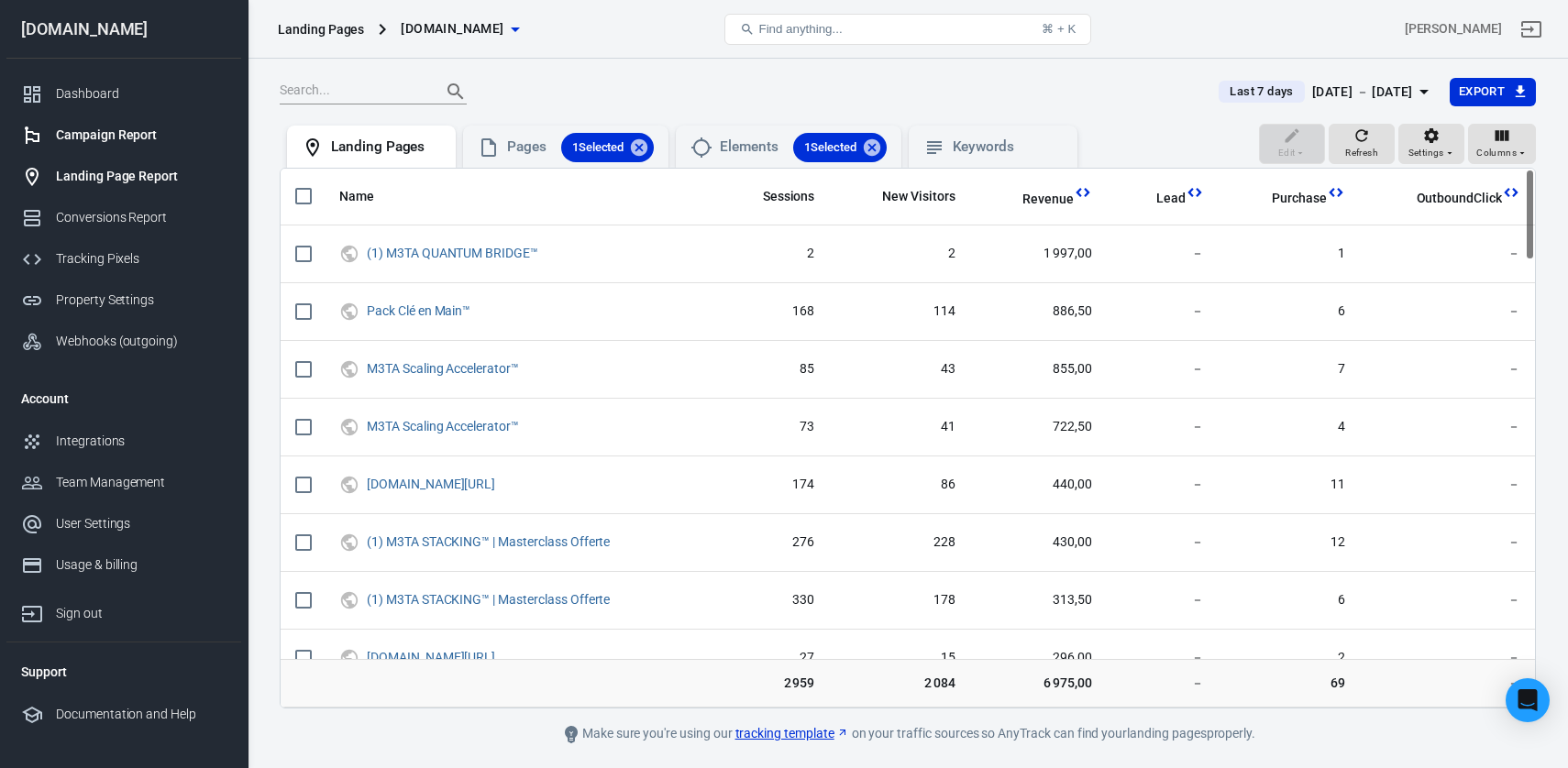
click at [144, 148] on link "Campaign Report" at bounding box center [123, 135] width 235 height 41
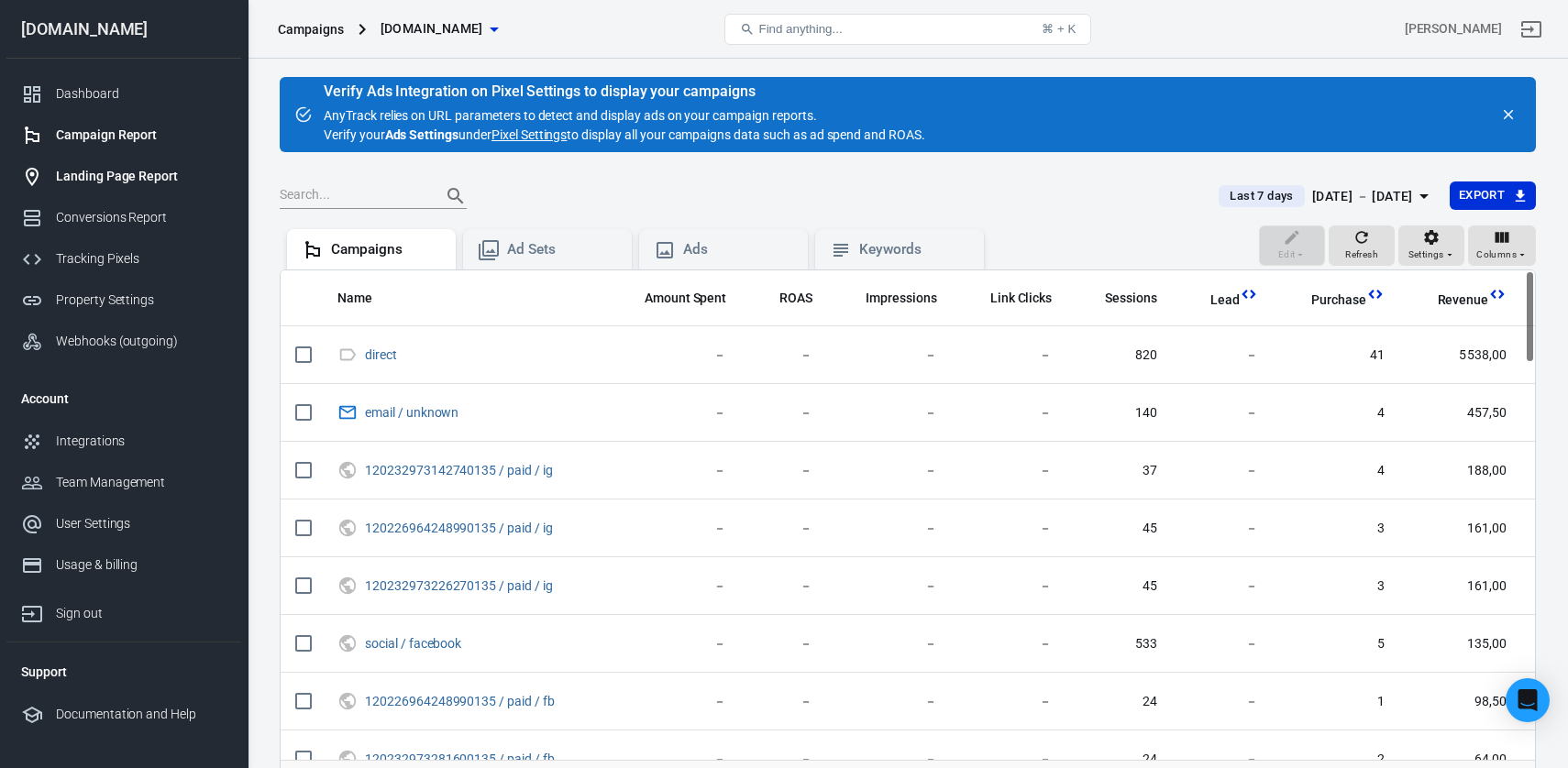
click at [106, 169] on div "Landing Page Report" at bounding box center [141, 176] width 171 height 19
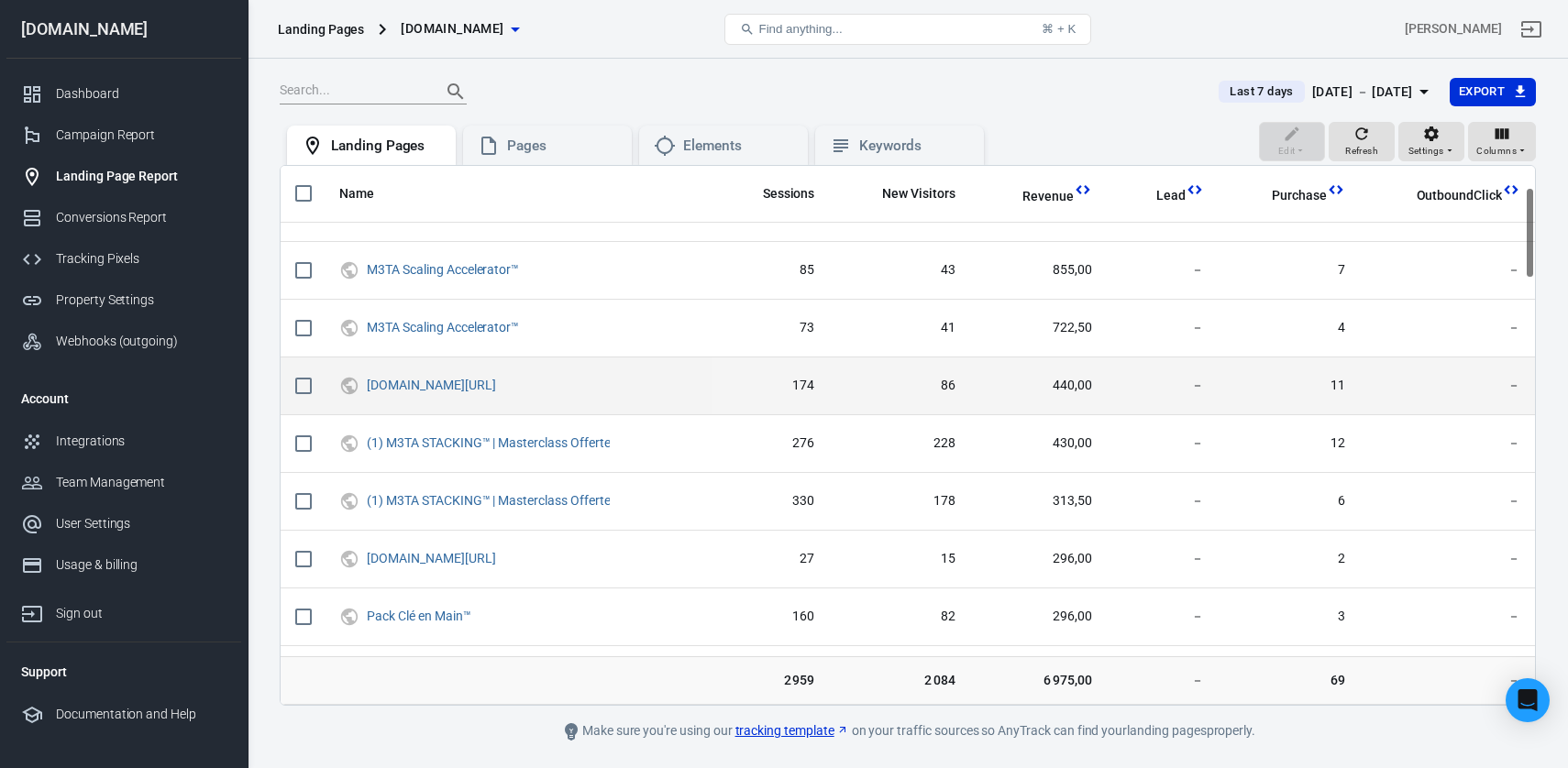
scroll to position [127, 0]
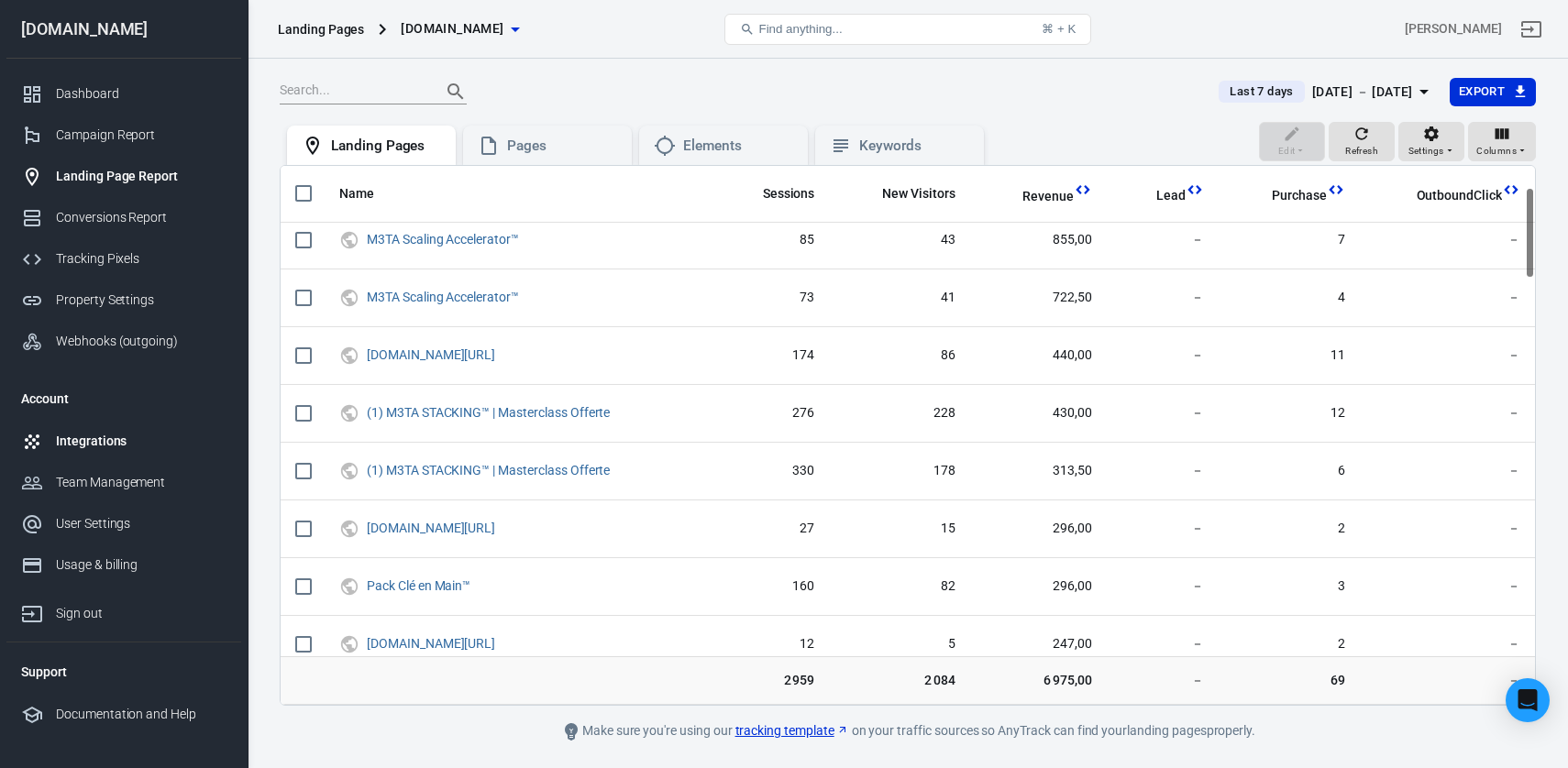
click at [113, 447] on div "Integrations" at bounding box center [141, 441] width 171 height 19
